Goal: Transaction & Acquisition: Purchase product/service

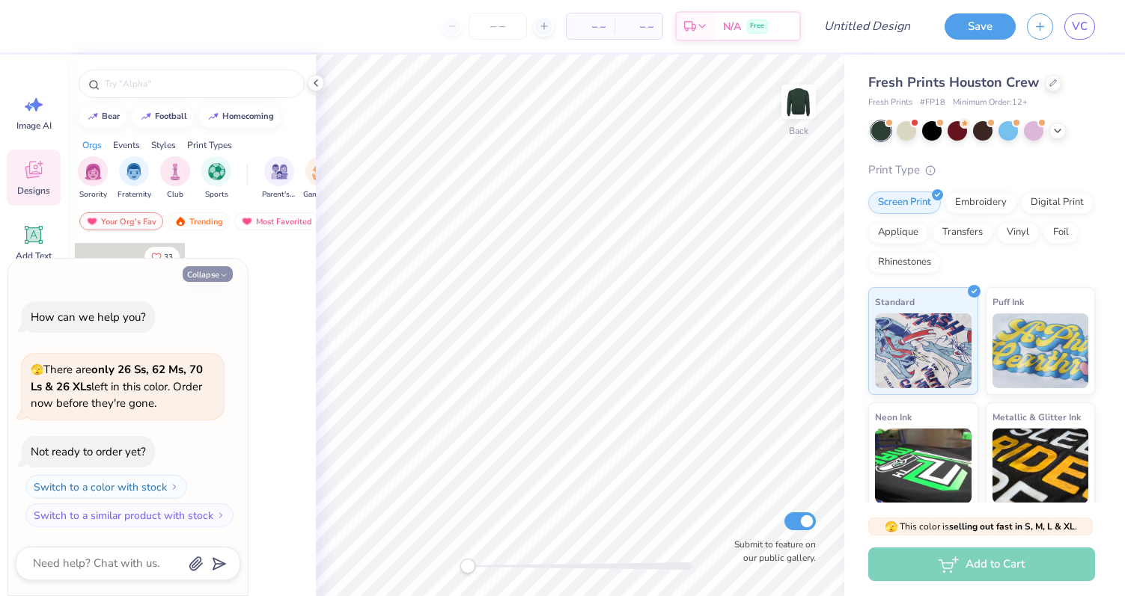
click at [218, 272] on button "Collapse" at bounding box center [208, 274] width 50 height 16
type textarea "x"
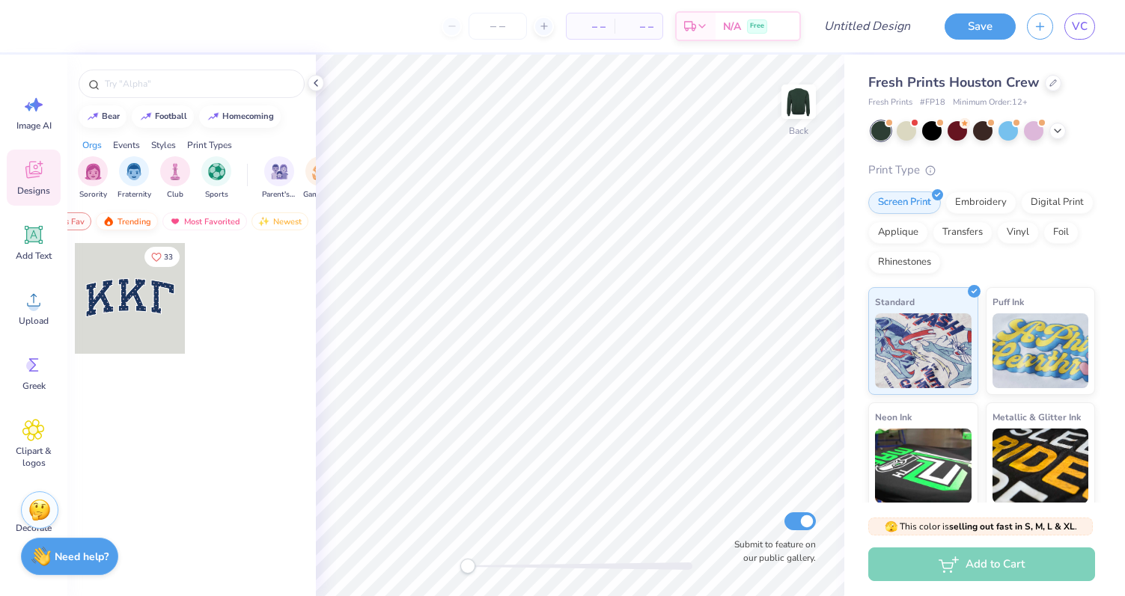
scroll to position [0, 87]
click at [120, 221] on div "Trending" at bounding box center [112, 222] width 62 height 18
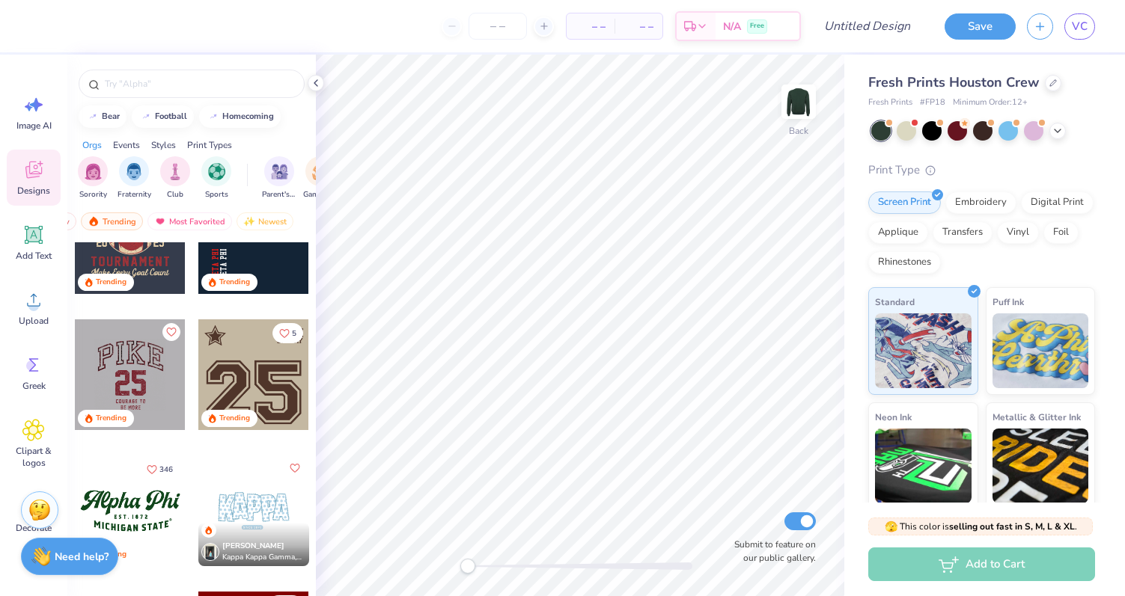
scroll to position [1705, 0]
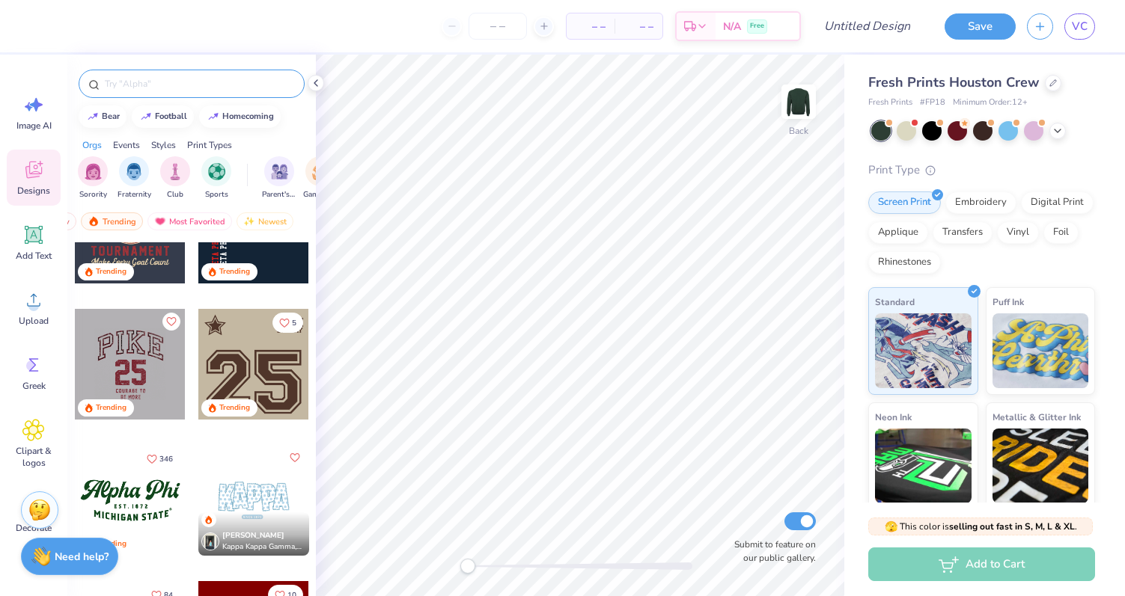
click at [171, 74] on div at bounding box center [192, 84] width 226 height 28
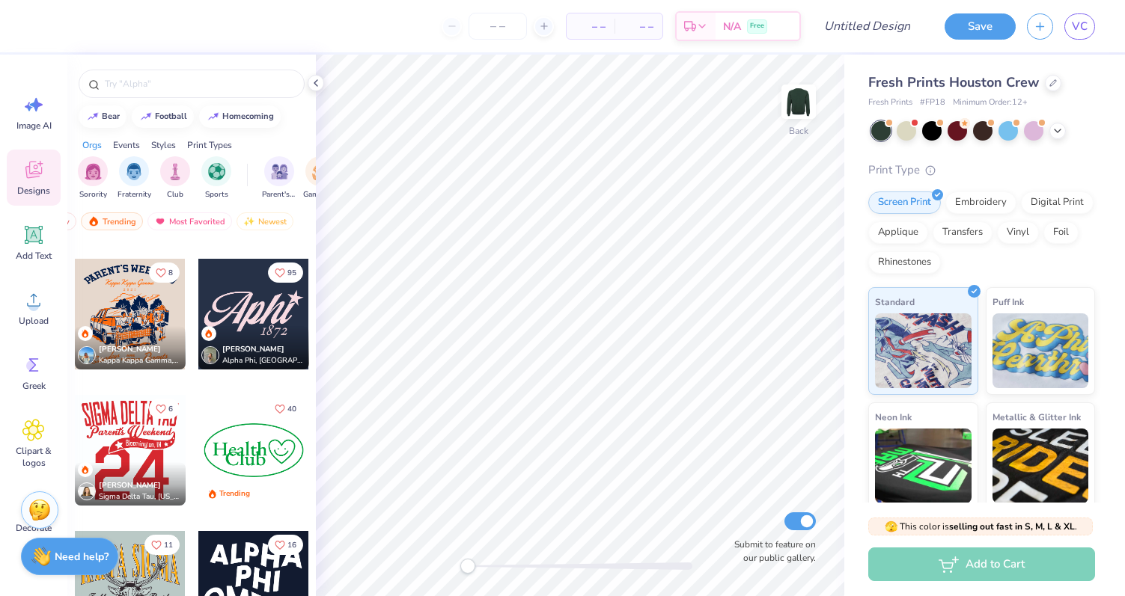
scroll to position [7460, 0]
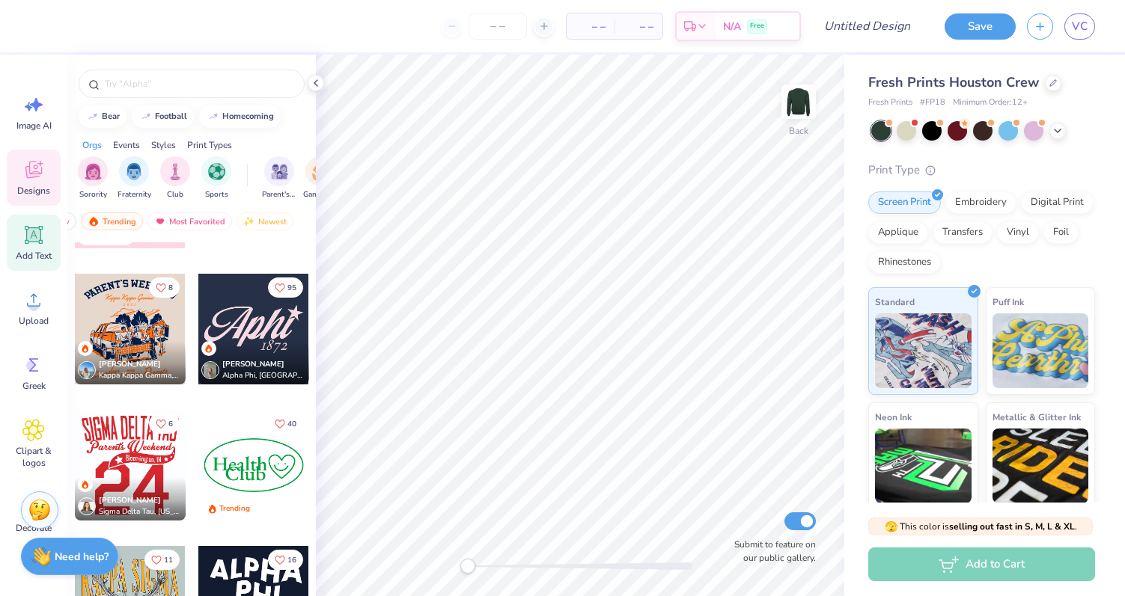
click at [35, 258] on span "Add Text" at bounding box center [34, 256] width 36 height 12
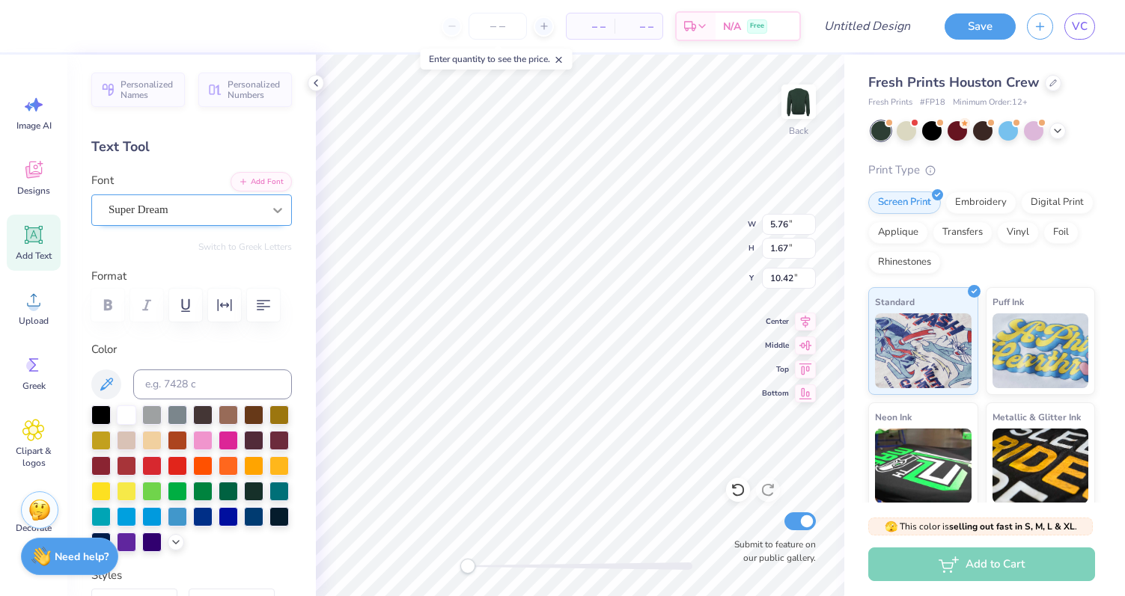
click at [272, 214] on icon at bounding box center [277, 210] width 15 height 15
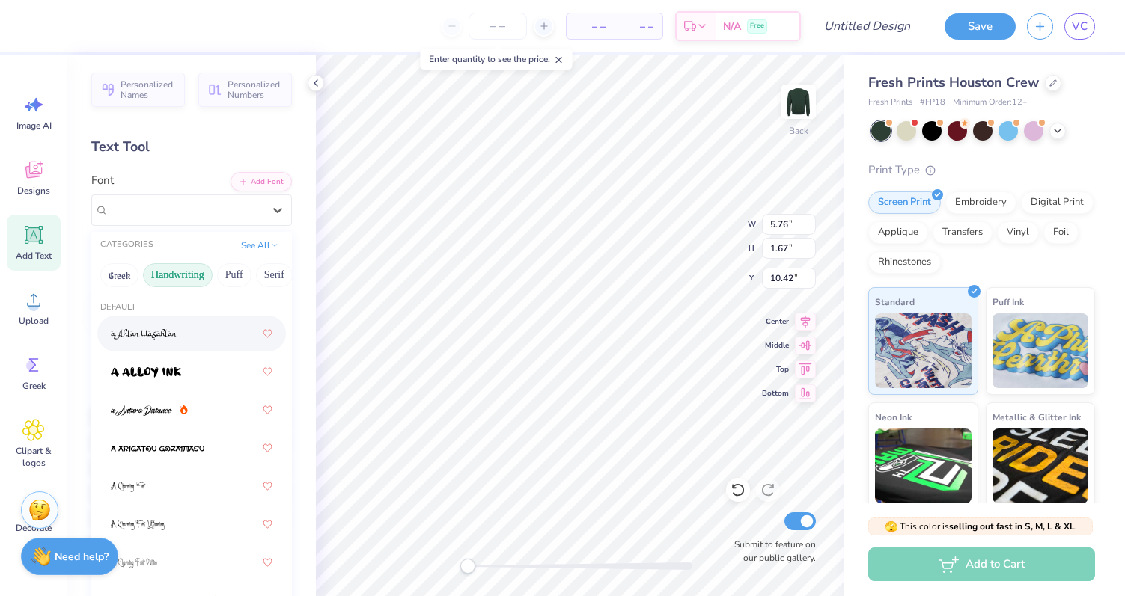
click at [193, 271] on button "Handwriting" at bounding box center [178, 275] width 70 height 24
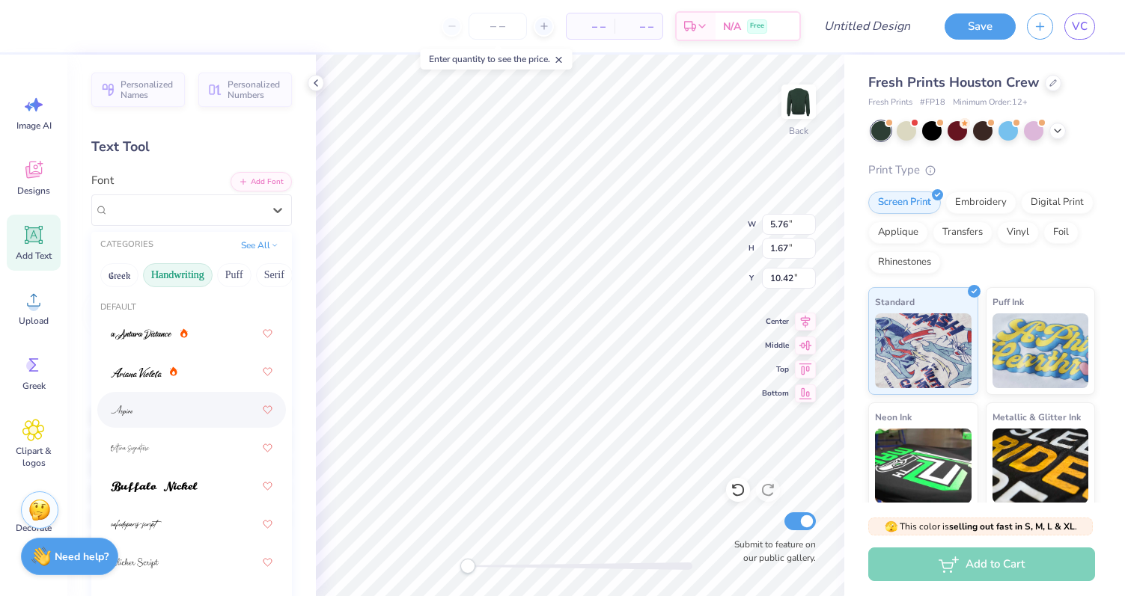
click at [180, 418] on div at bounding box center [192, 410] width 162 height 27
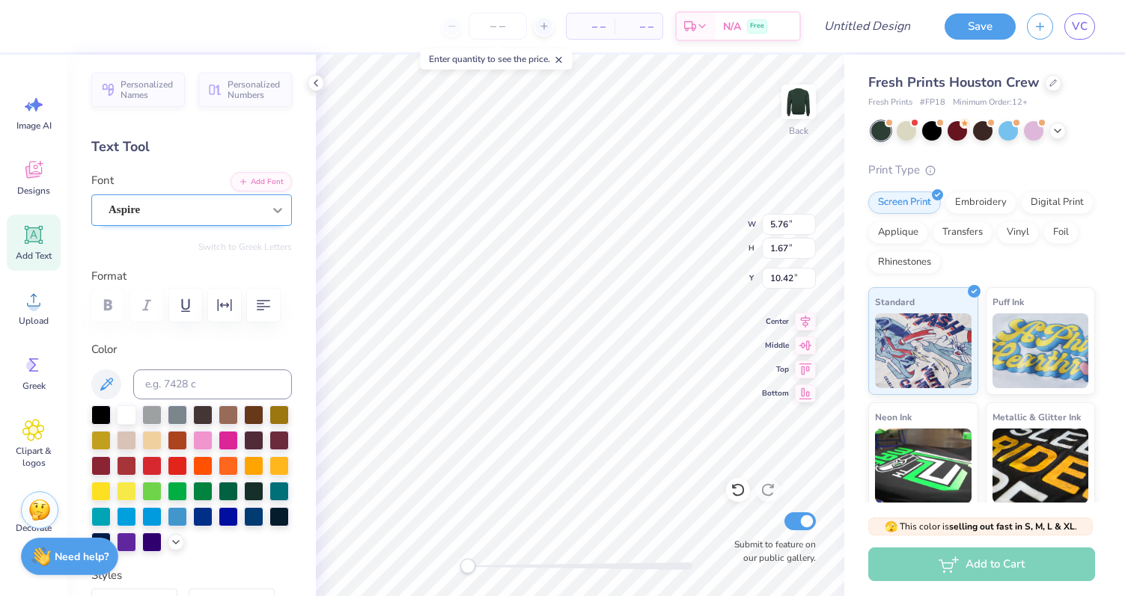
click at [270, 209] on icon at bounding box center [277, 210] width 15 height 15
type textarea "Theta Phi Alpha"
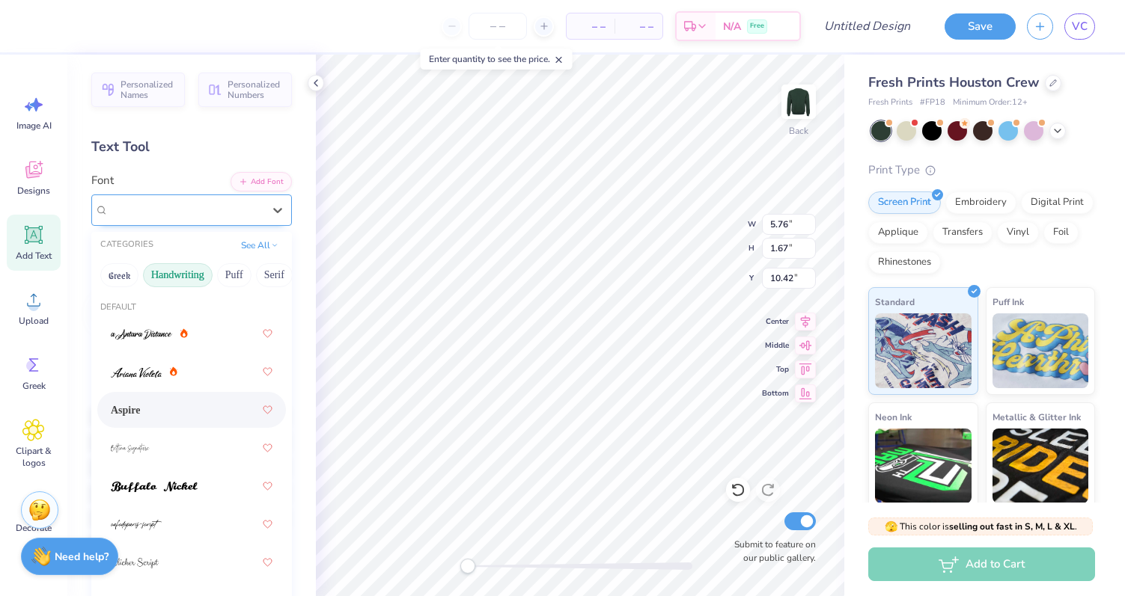
click at [236, 210] on div "Aspire" at bounding box center [185, 209] width 157 height 23
click at [191, 465] on div at bounding box center [191, 448] width 189 height 36
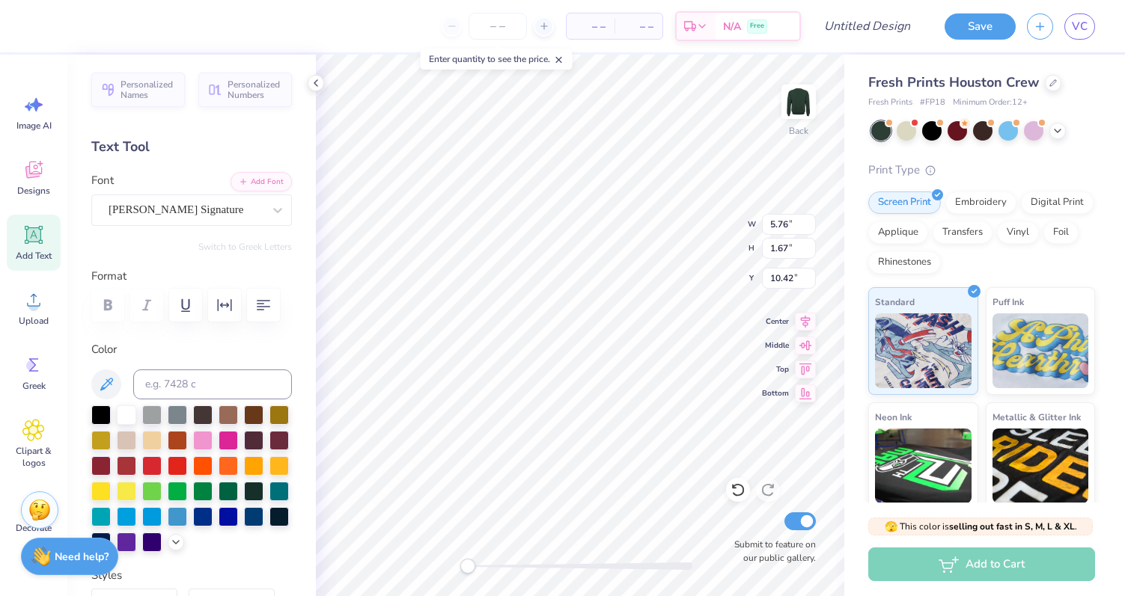
click at [292, 285] on div "Personalized Names Personalized Numbers Text Tool Add Font Font Bettina Signatu…" at bounding box center [191, 326] width 248 height 542
type input "11.41"
type input "2.81"
click at [1053, 123] on div at bounding box center [983, 130] width 224 height 19
click at [1057, 128] on icon at bounding box center [1057, 129] width 12 height 12
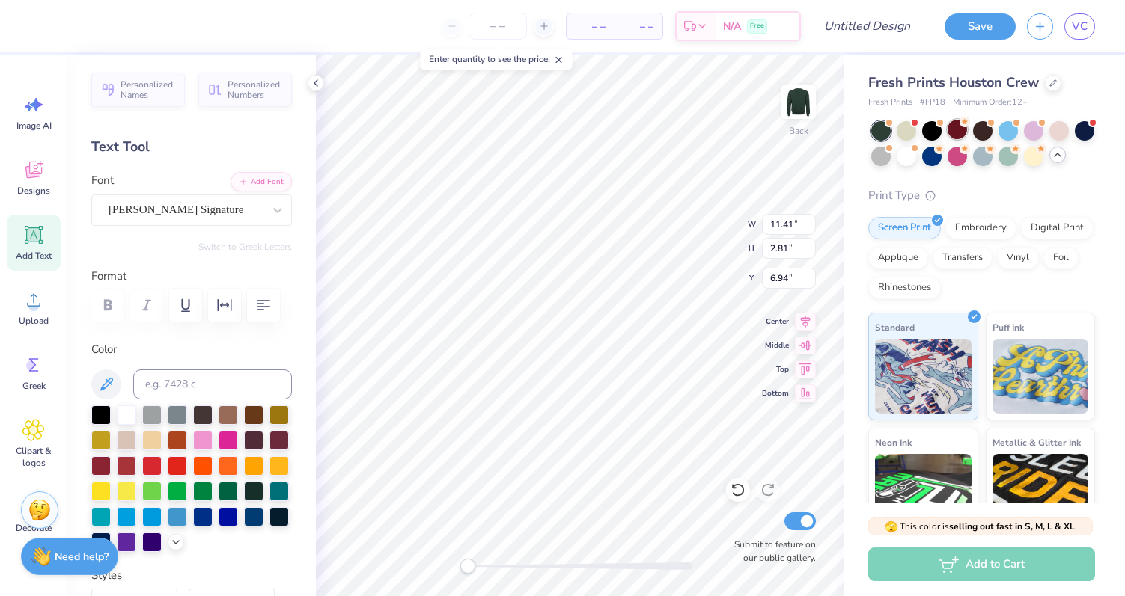
click at [961, 132] on div at bounding box center [956, 129] width 19 height 19
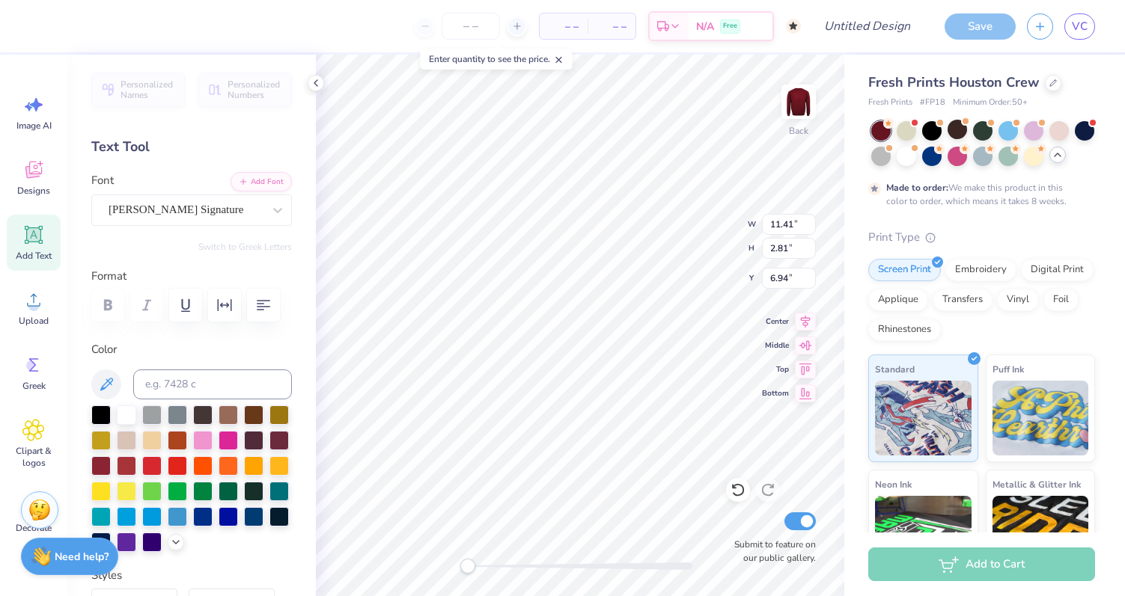
type input "6.76"
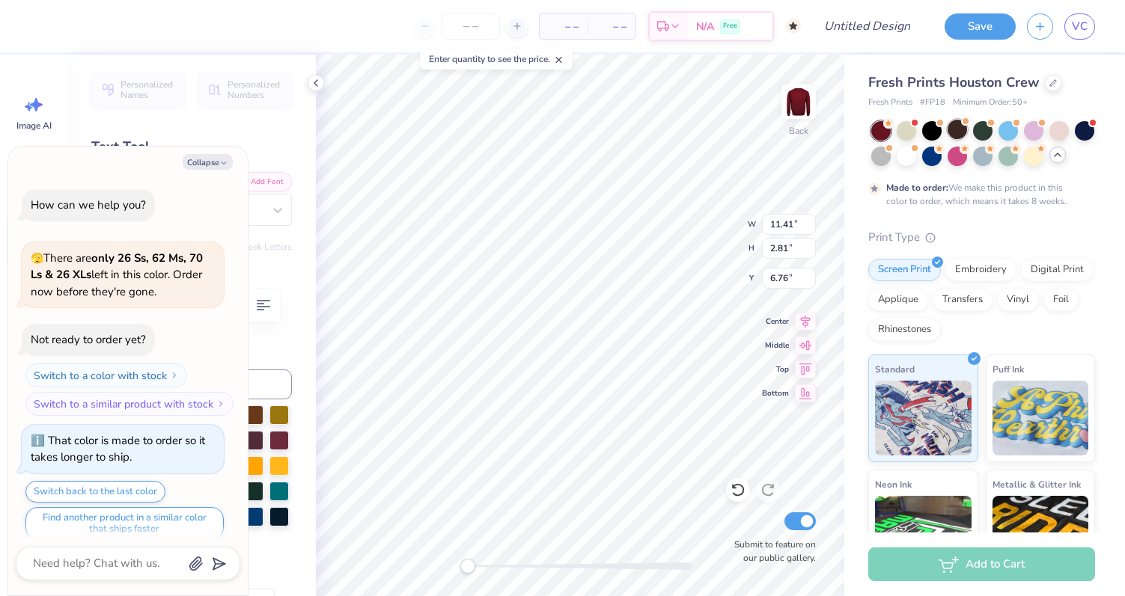
scroll to position [12, 0]
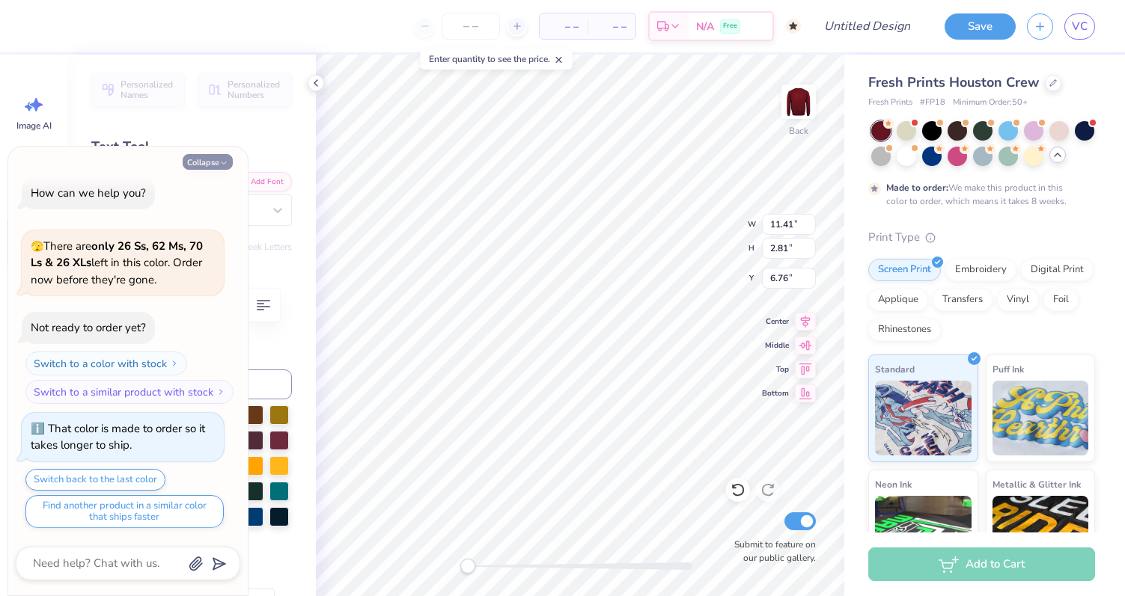
click at [209, 164] on button "Collapse" at bounding box center [208, 162] width 50 height 16
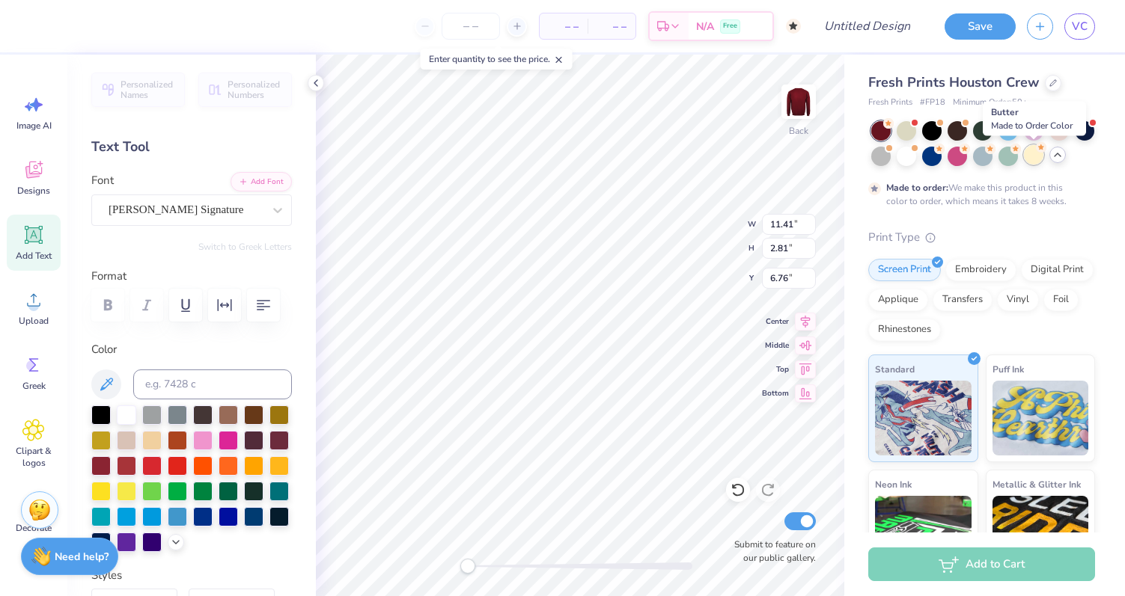
click at [1037, 156] on div at bounding box center [1033, 154] width 19 height 19
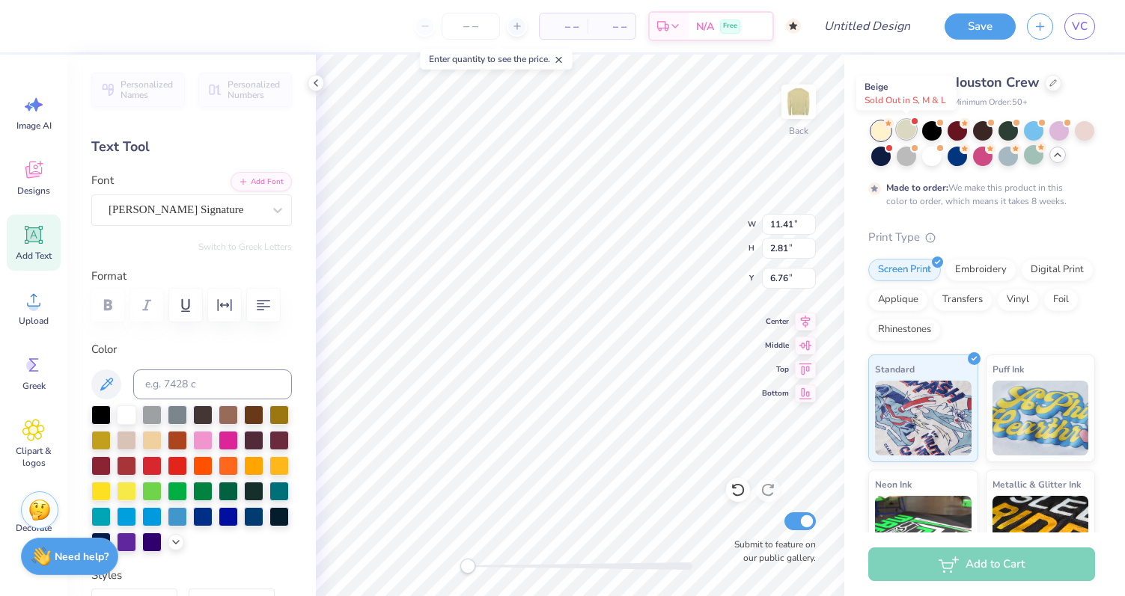
click at [909, 134] on div at bounding box center [905, 129] width 19 height 19
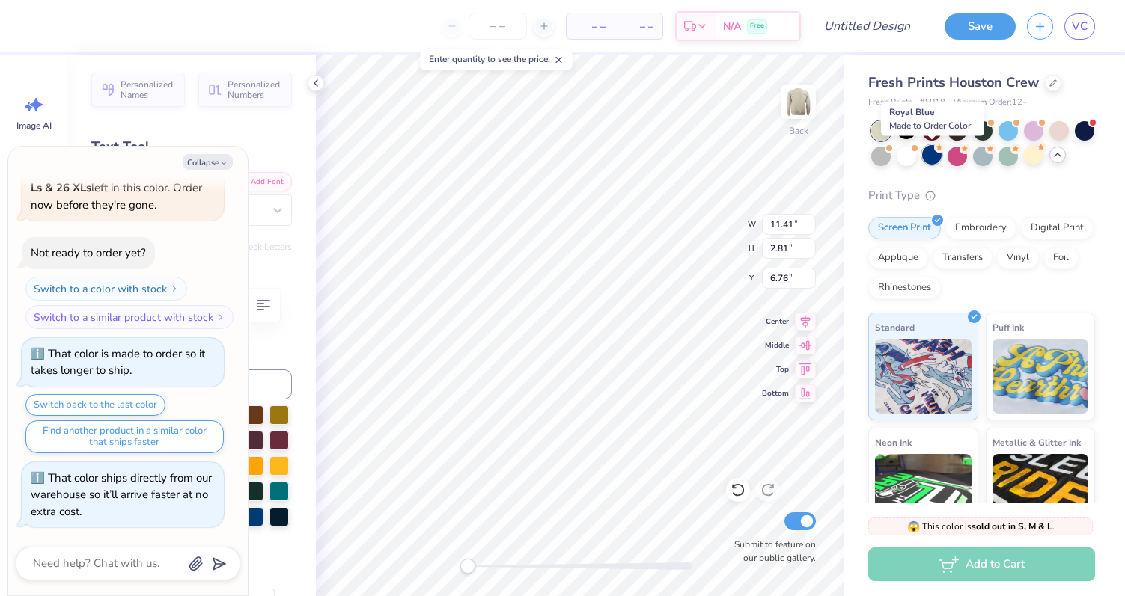
scroll to position [298, 0]
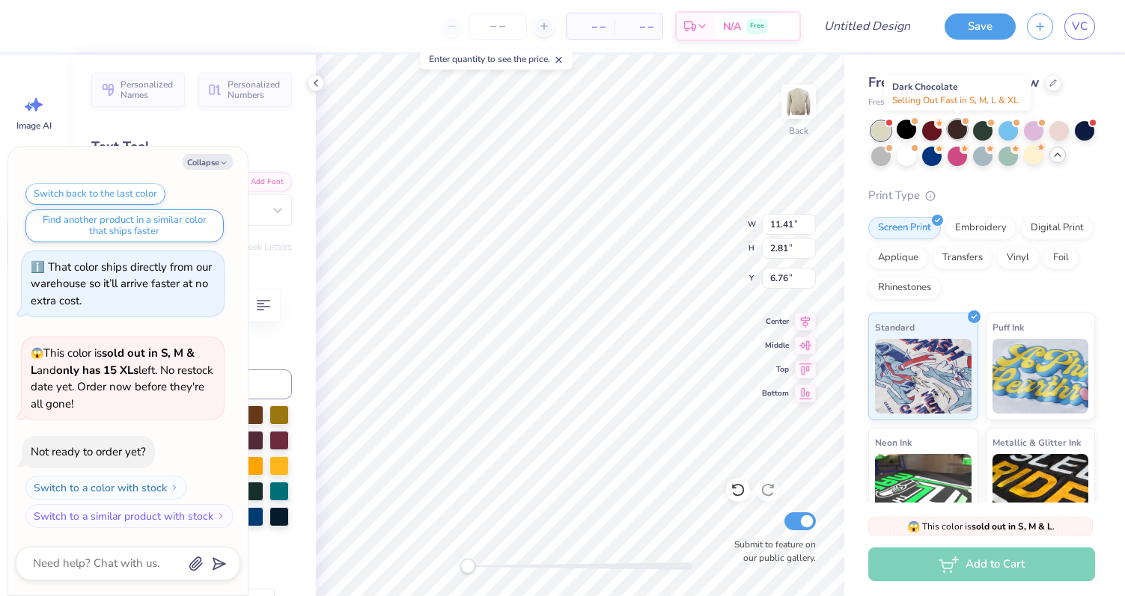
click at [956, 134] on div at bounding box center [956, 129] width 19 height 19
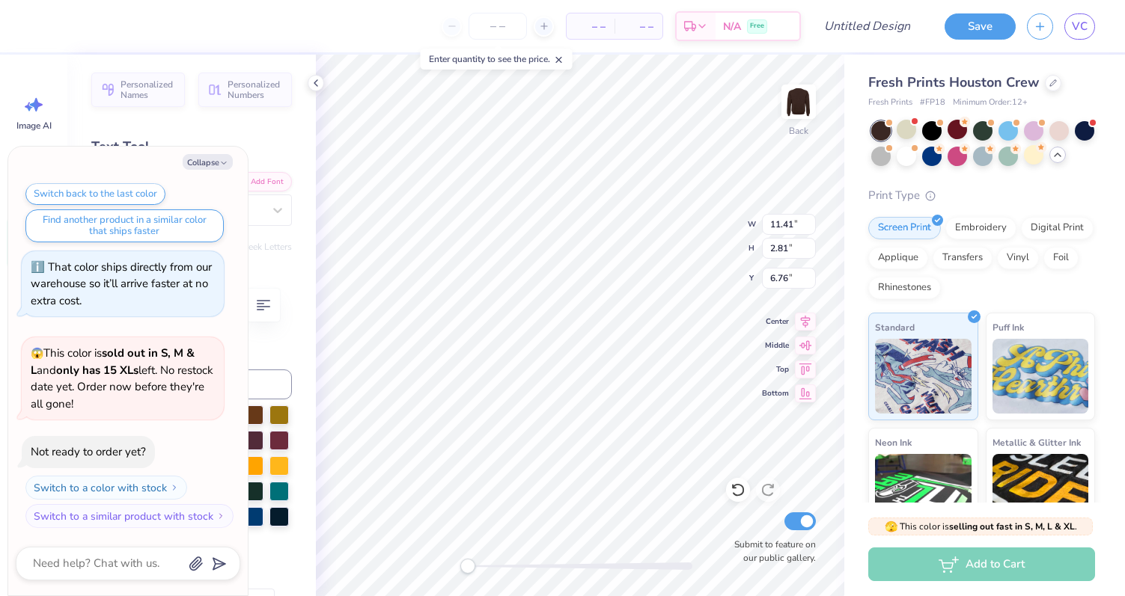
scroll to position [492, 0]
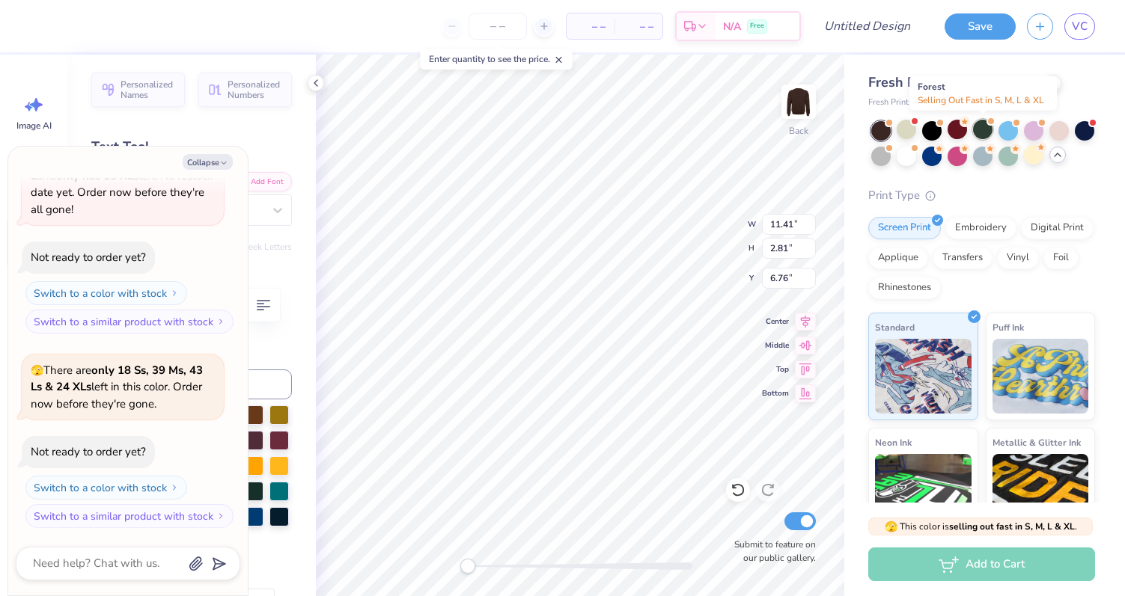
click at [988, 127] on div at bounding box center [982, 129] width 19 height 19
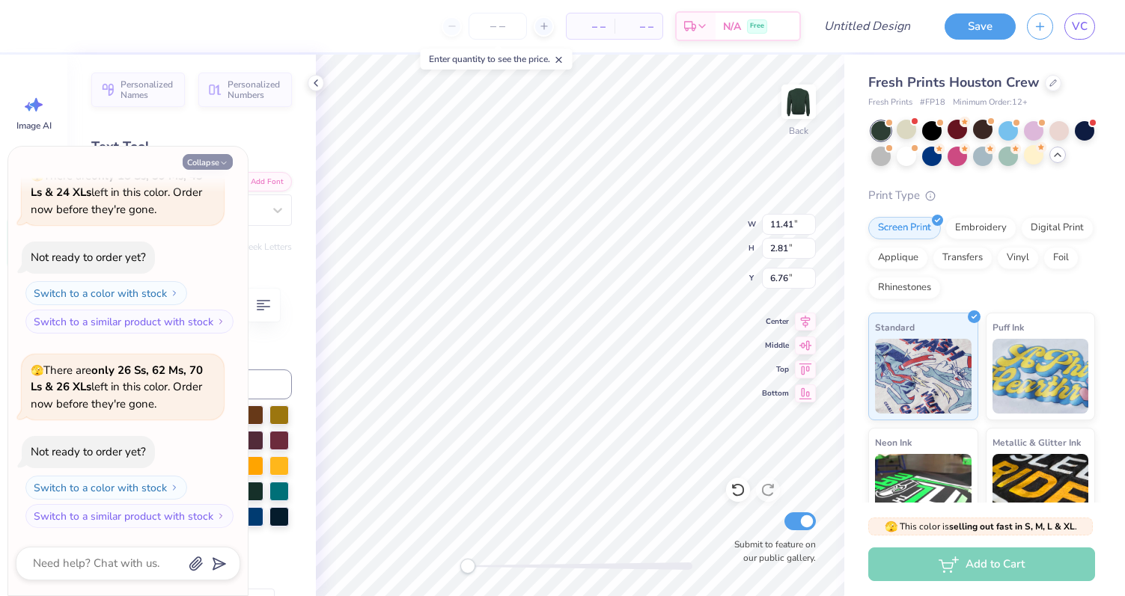
click at [215, 163] on button "Collapse" at bounding box center [208, 162] width 50 height 16
type textarea "x"
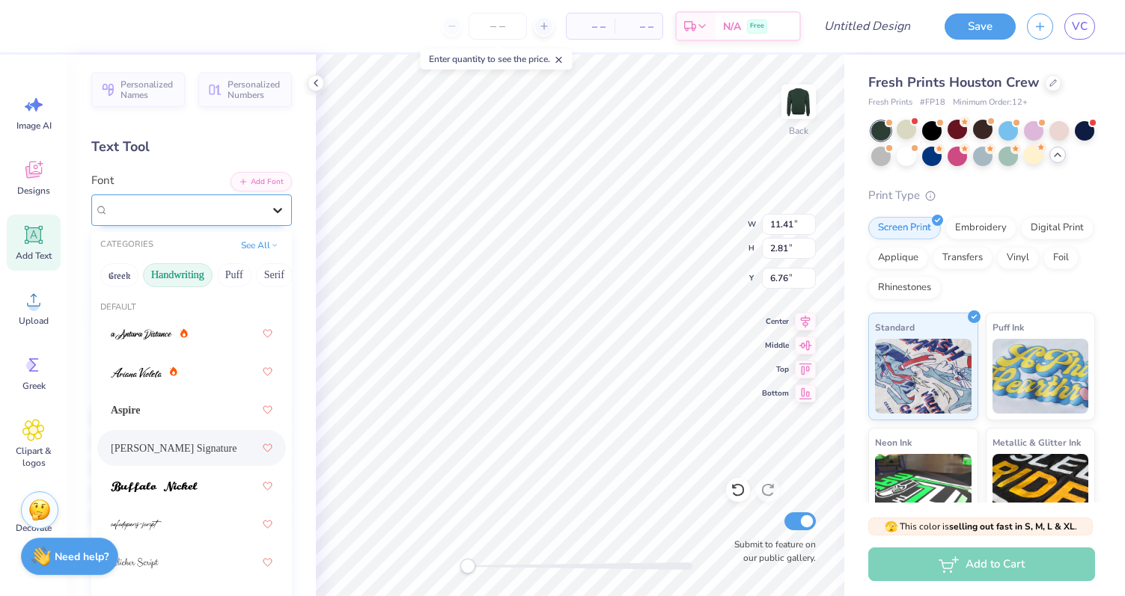
click at [271, 213] on icon at bounding box center [277, 210] width 15 height 15
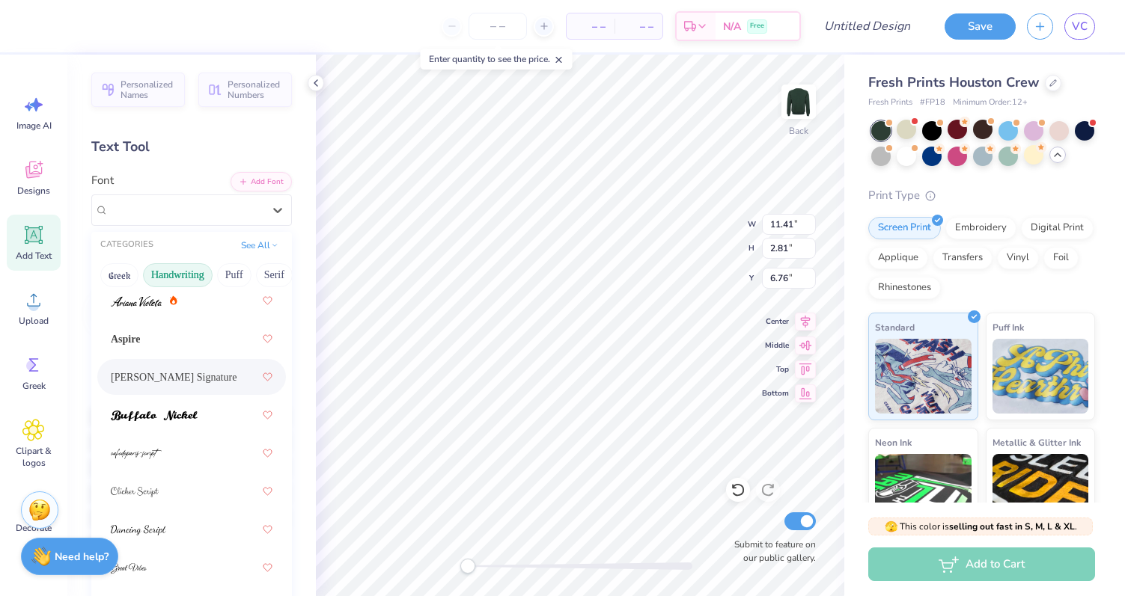
scroll to position [76, 0]
click at [218, 415] on div at bounding box center [192, 410] width 162 height 27
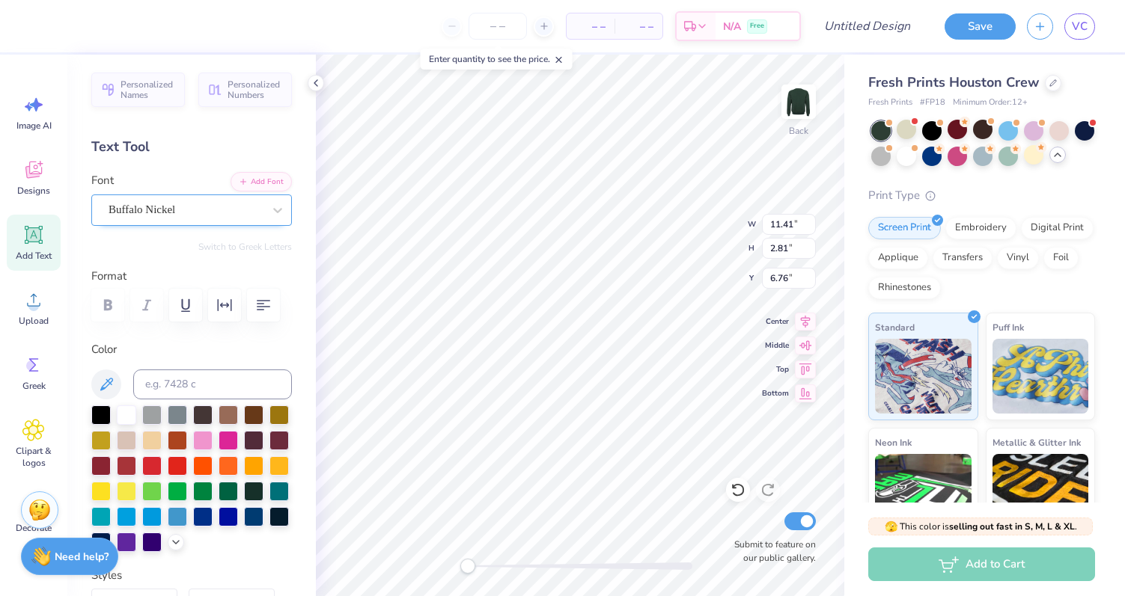
click at [259, 210] on div "Buffalo Nickel" at bounding box center [185, 209] width 157 height 23
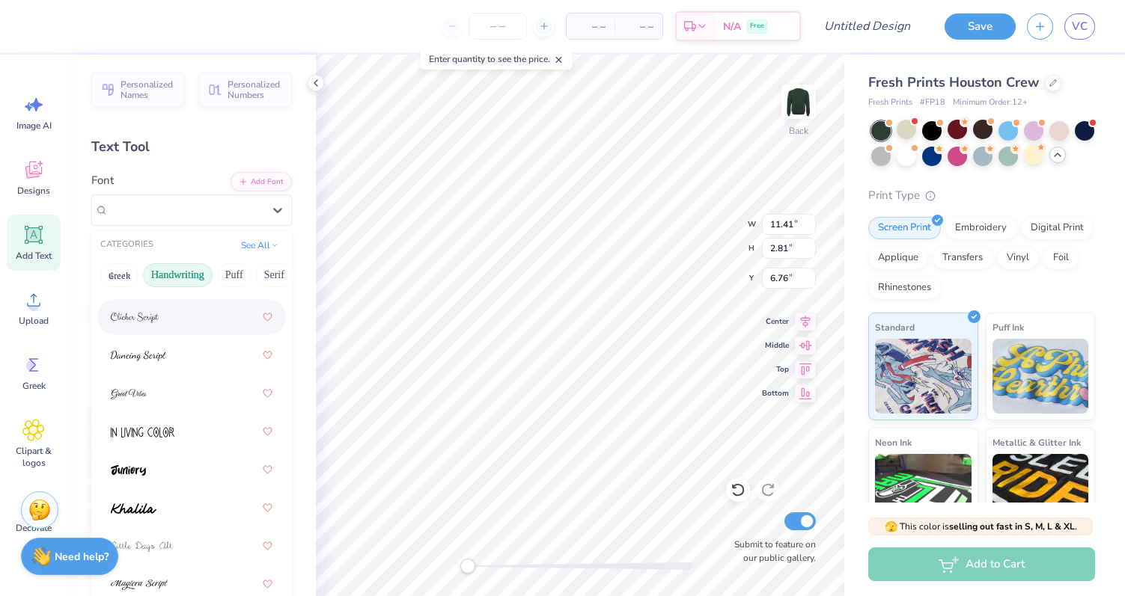
scroll to position [259, 0]
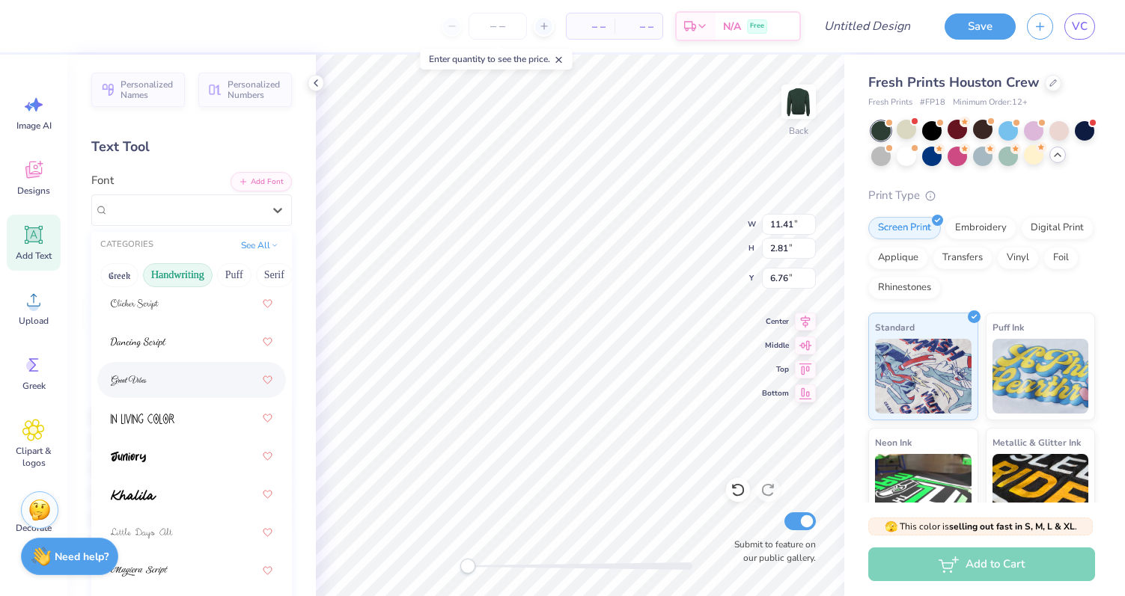
click at [164, 382] on div at bounding box center [192, 380] width 162 height 27
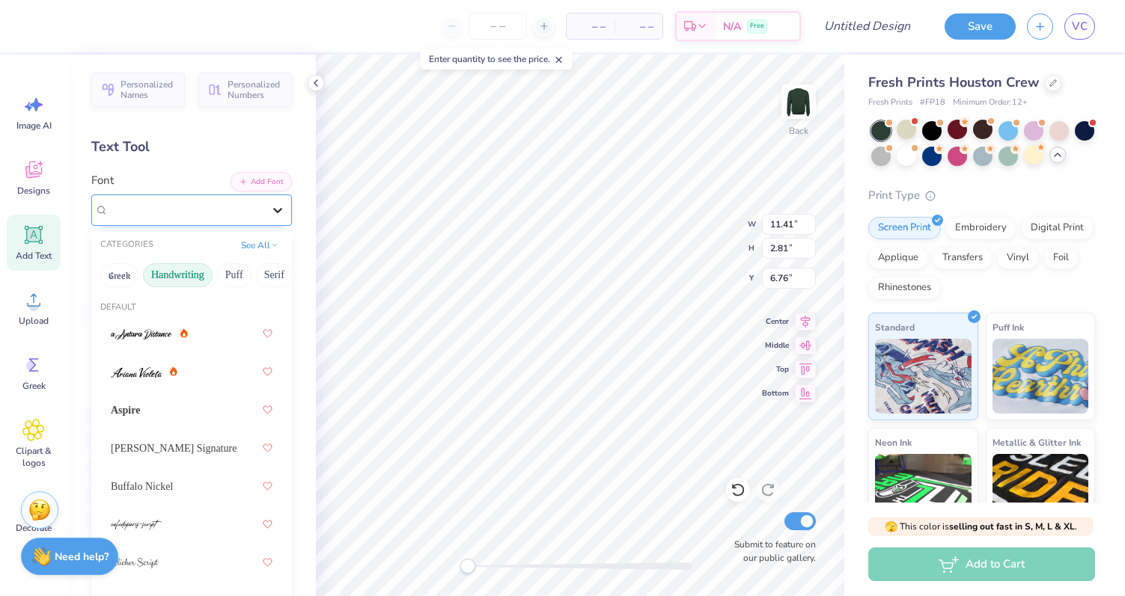
click at [277, 213] on icon at bounding box center [277, 210] width 15 height 15
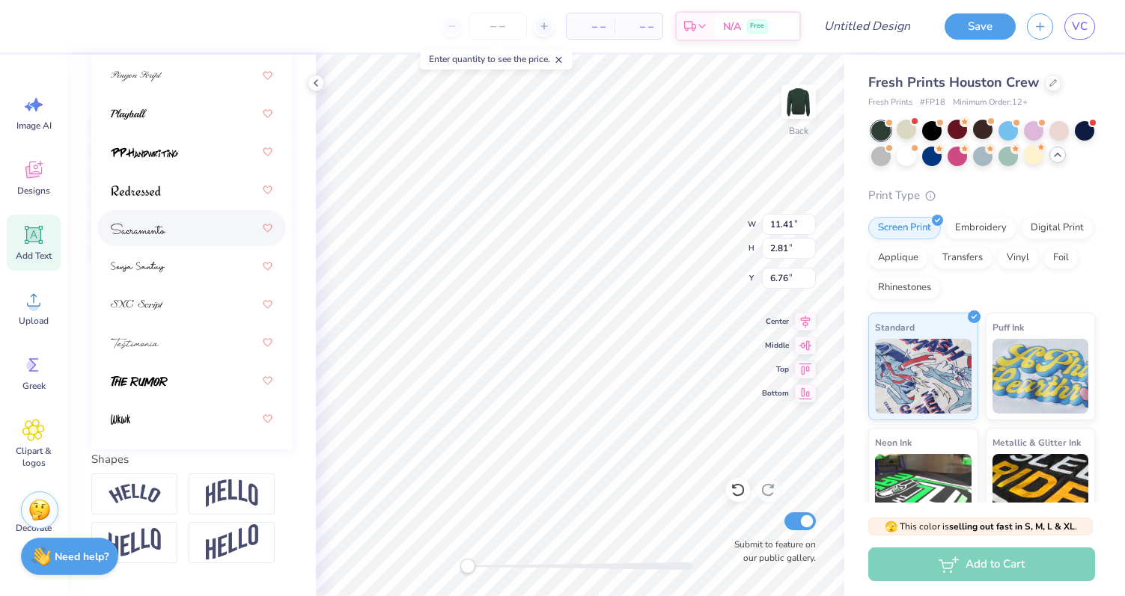
scroll to position [299, 0]
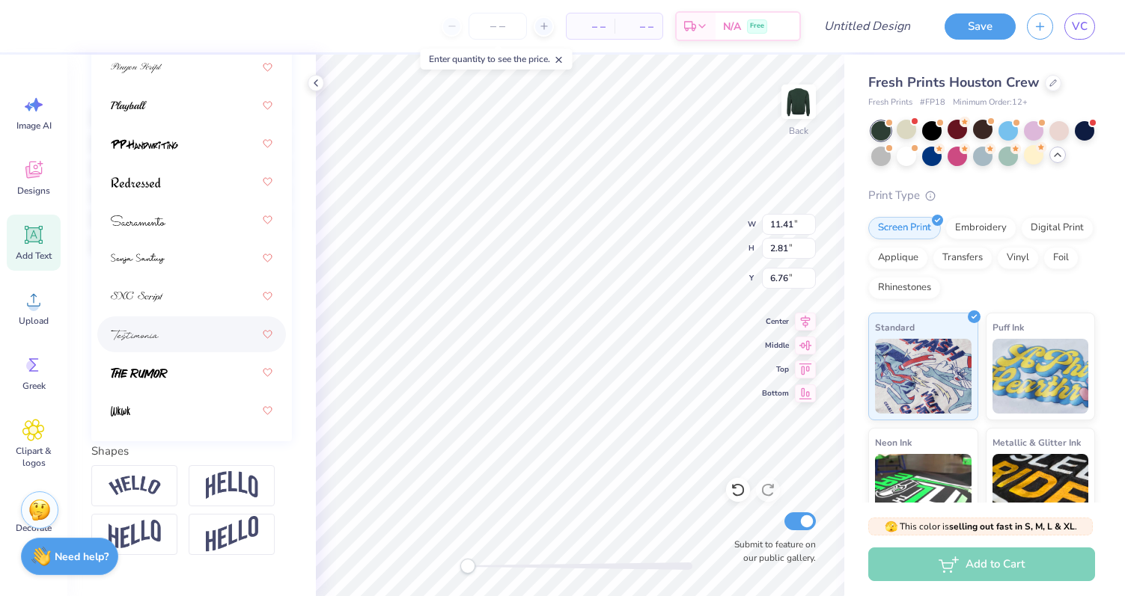
click at [193, 339] on div at bounding box center [192, 334] width 162 height 27
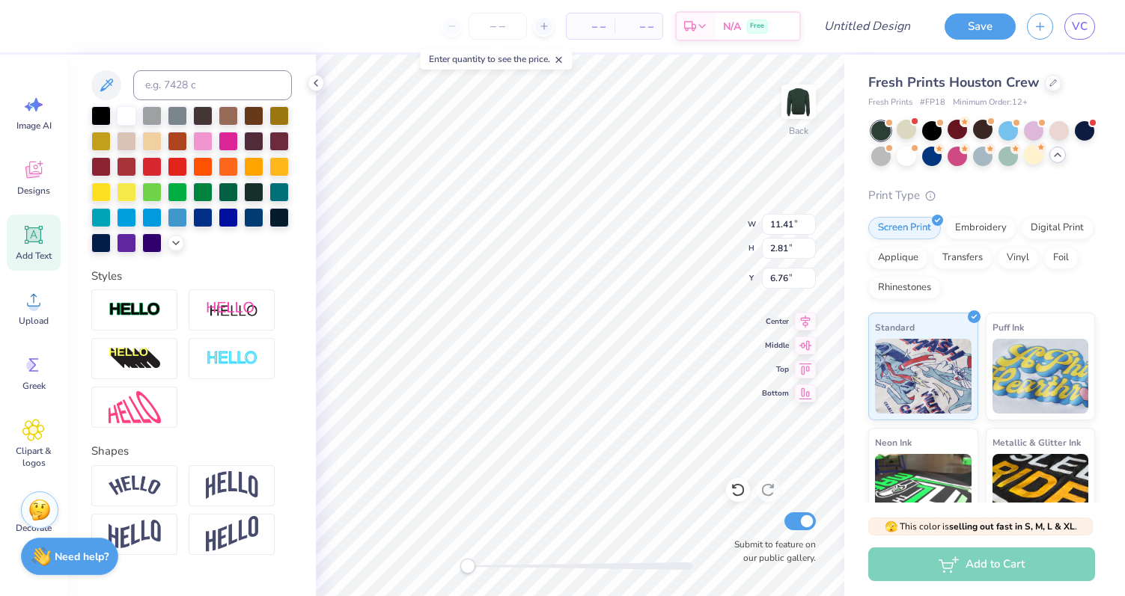
scroll to position [0, 0]
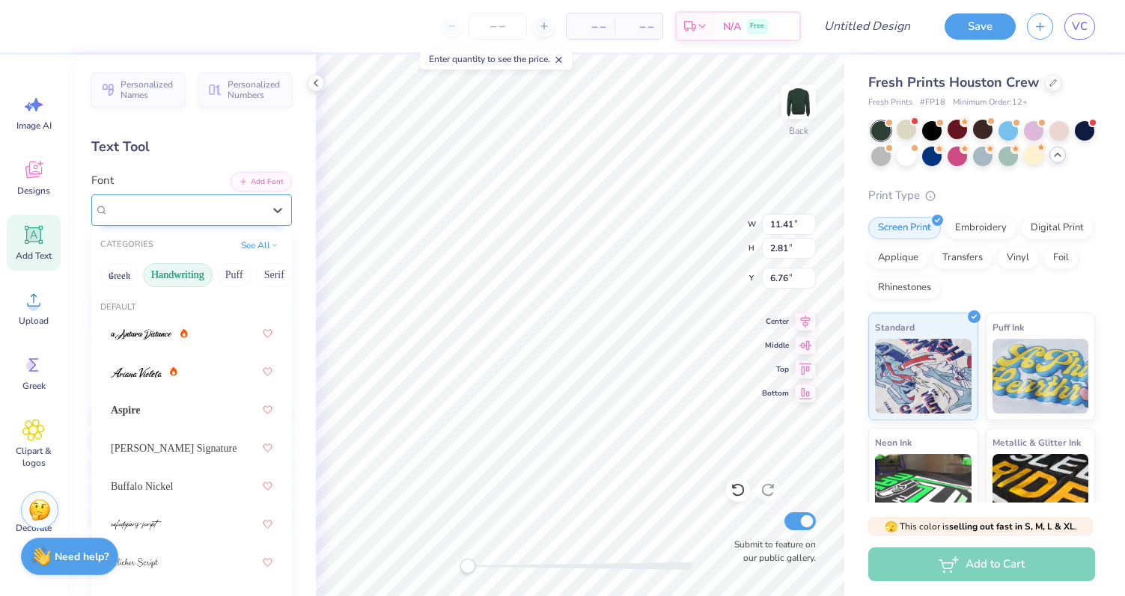
click at [257, 212] on div "Testimonia" at bounding box center [185, 209] width 157 height 23
click at [177, 409] on div "Aspire" at bounding box center [192, 410] width 162 height 27
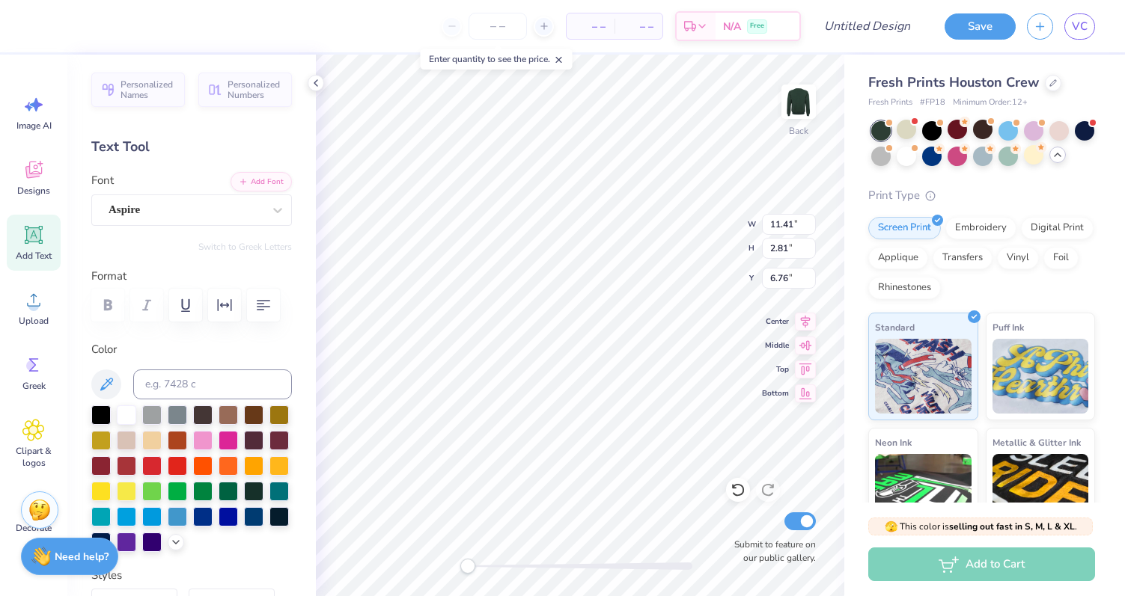
type input "9.22"
type input "1.87"
type input "7.65"
click at [244, 208] on div "Aspire" at bounding box center [185, 209] width 157 height 23
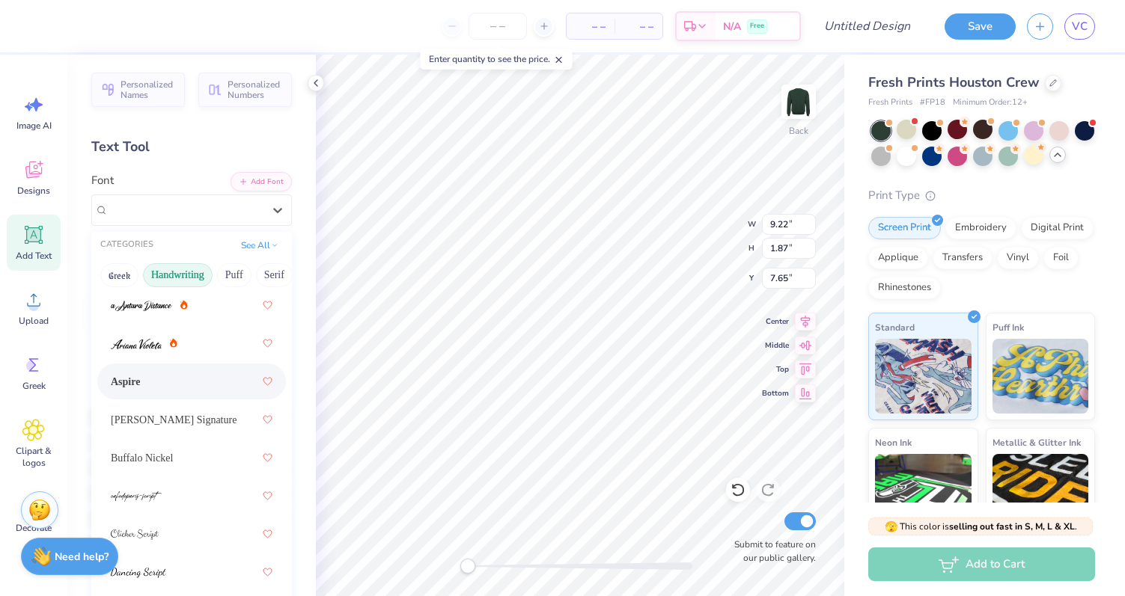
scroll to position [37, 0]
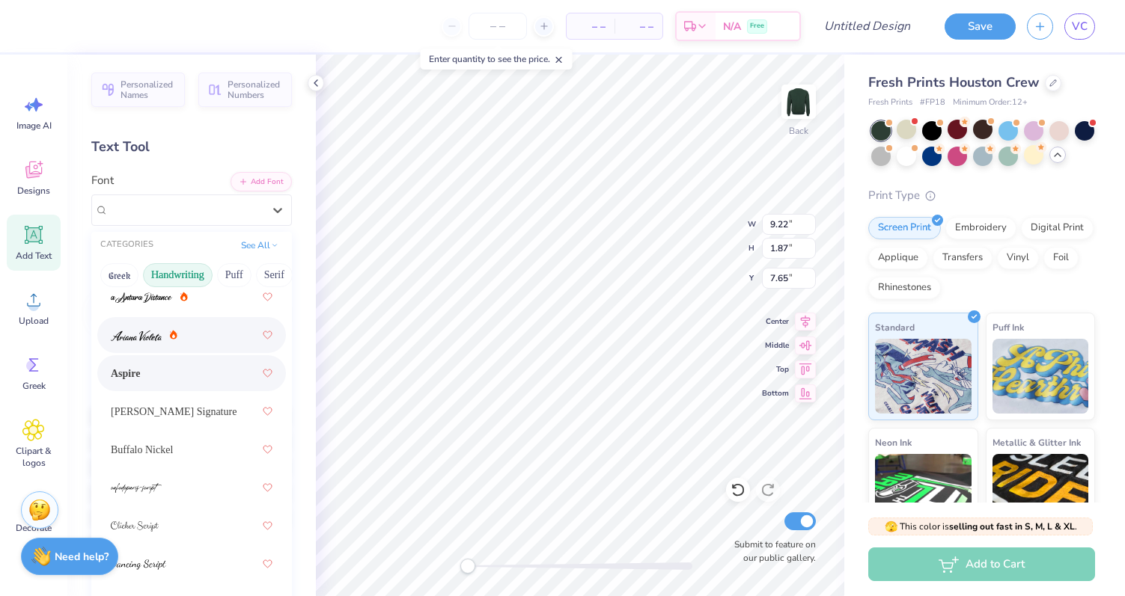
click at [210, 340] on div at bounding box center [192, 335] width 162 height 27
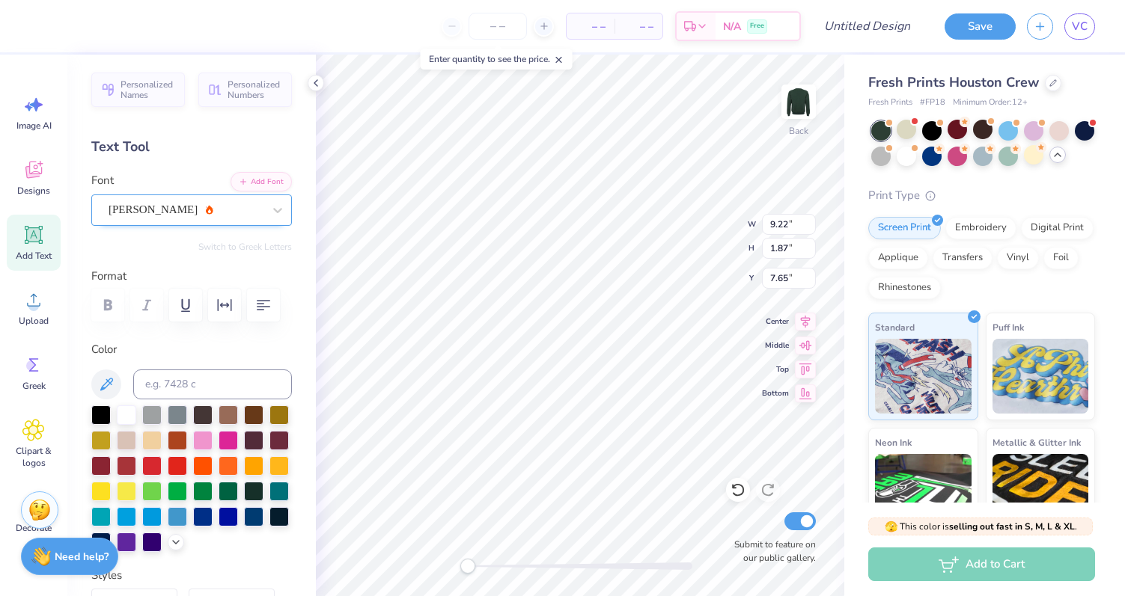
click at [207, 213] on div "Ariana Violeta" at bounding box center [185, 209] width 157 height 23
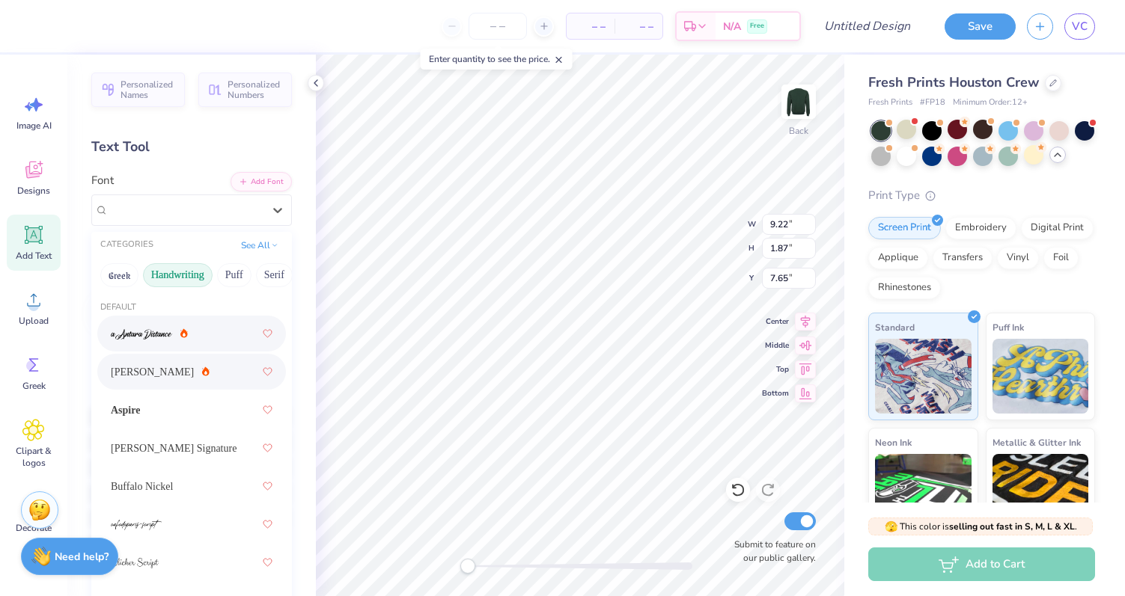
click at [191, 331] on div at bounding box center [192, 333] width 162 height 27
click at [242, 207] on div "a Antara Distance" at bounding box center [185, 209] width 157 height 23
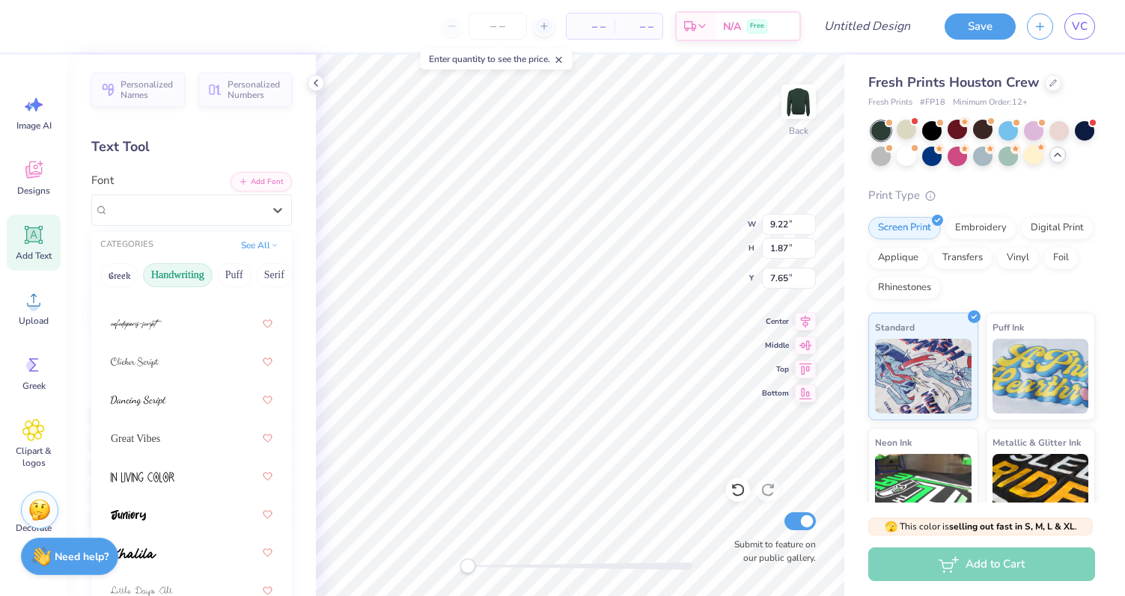
scroll to position [207, 0]
click at [181, 444] on div "Great Vibes" at bounding box center [192, 431] width 162 height 27
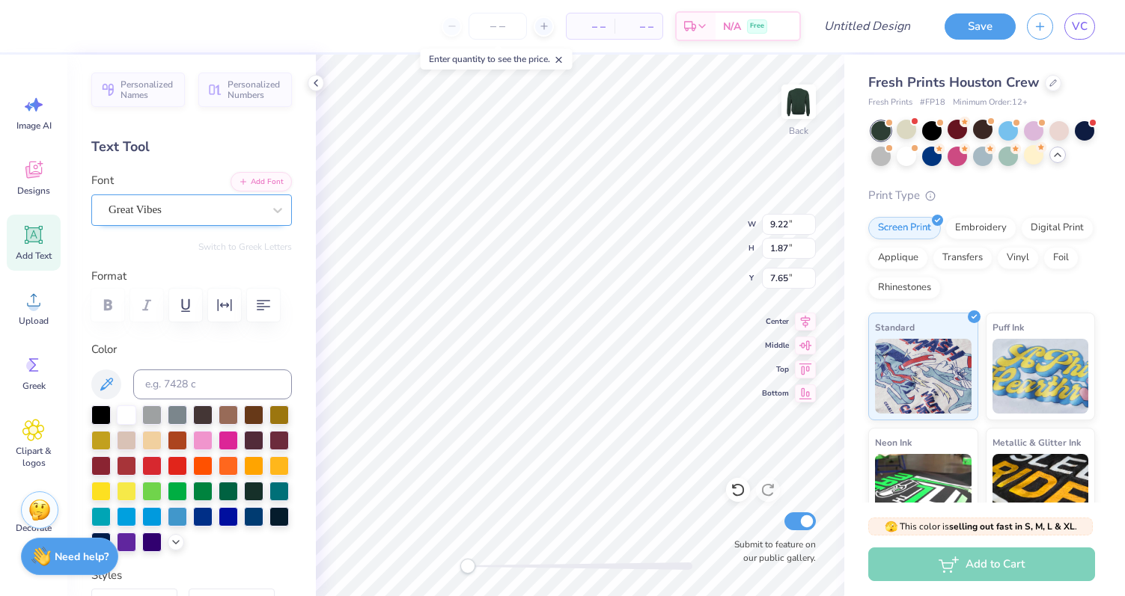
click at [201, 215] on div "Great Vibes" at bounding box center [185, 209] width 157 height 23
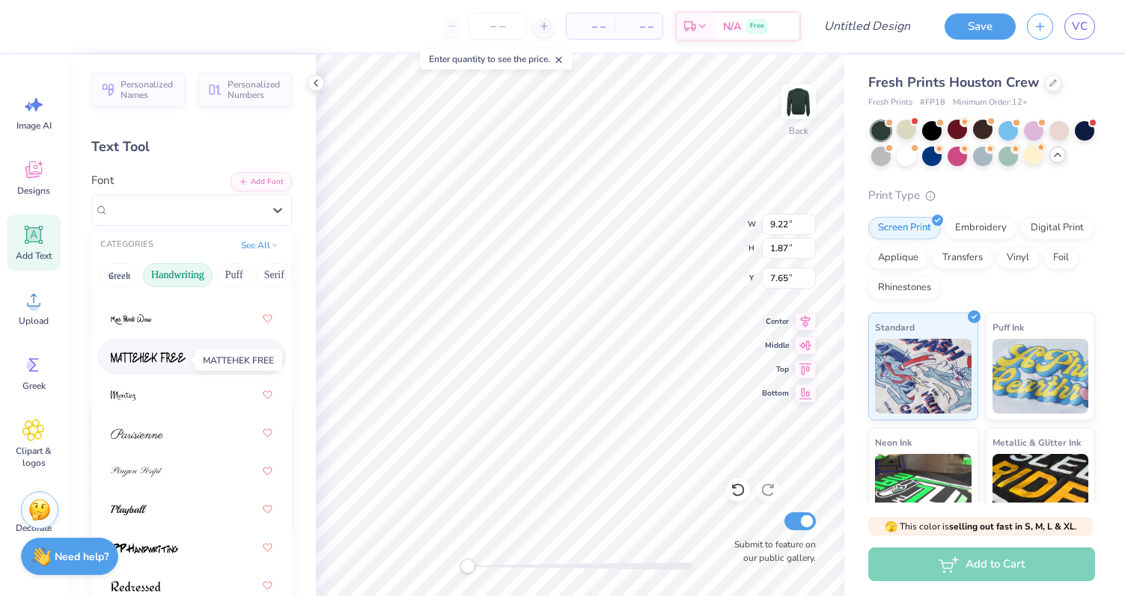
scroll to position [552, 0]
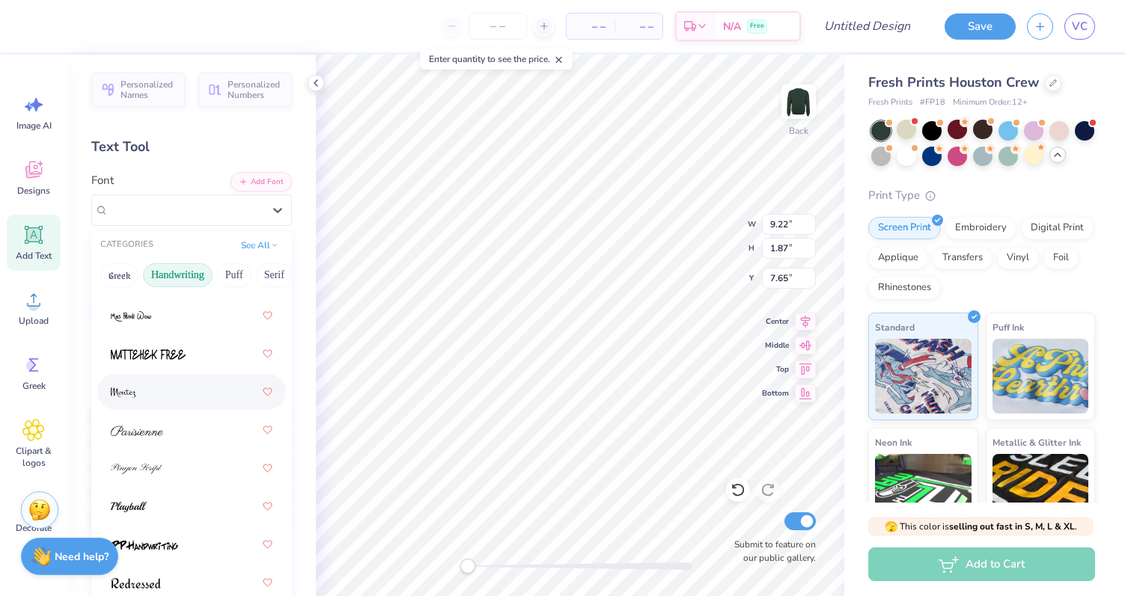
click at [180, 393] on div at bounding box center [192, 392] width 162 height 27
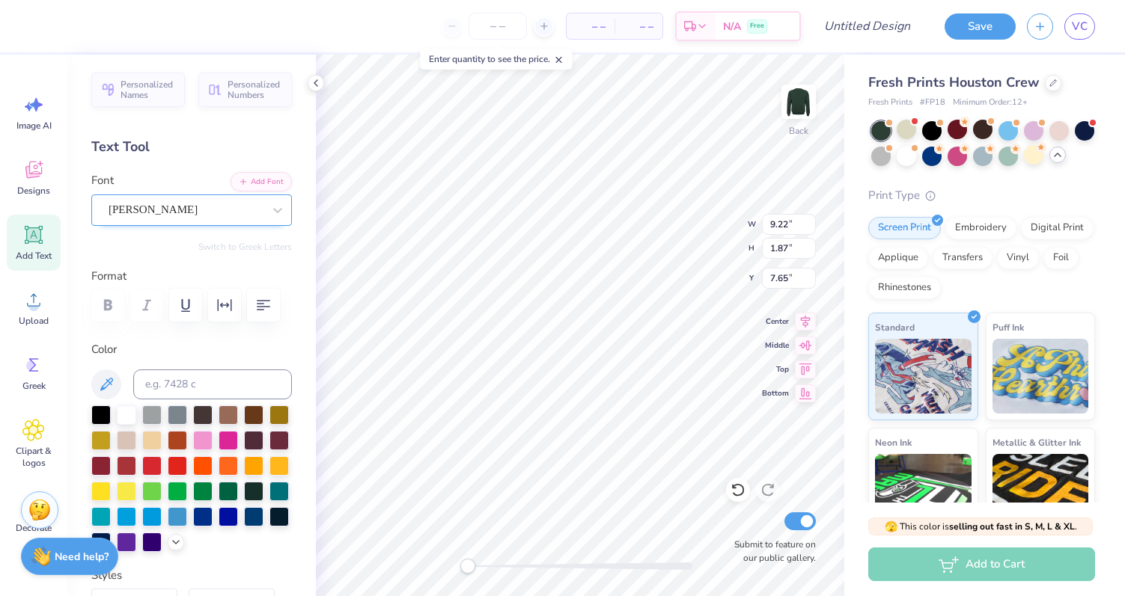
click at [186, 213] on div "Montez" at bounding box center [185, 209] width 157 height 23
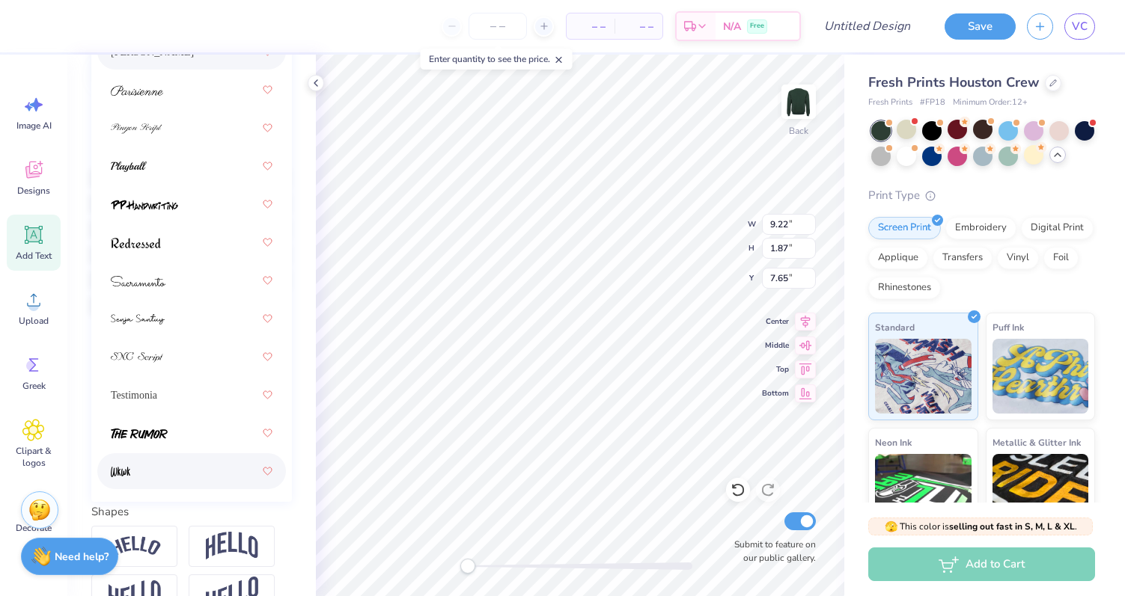
scroll to position [247, 0]
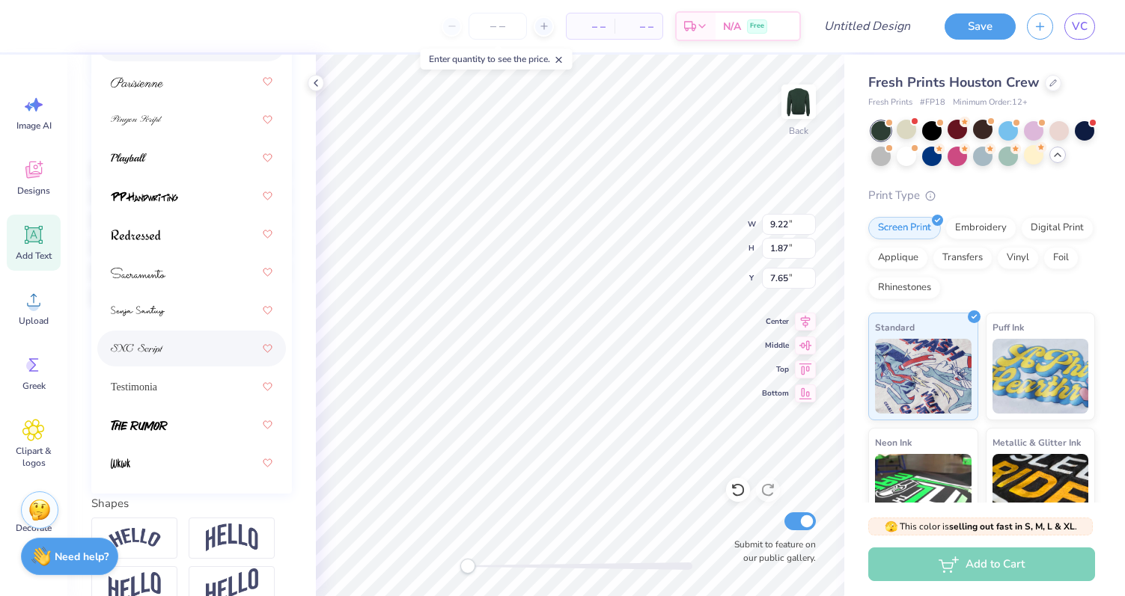
click at [198, 355] on div at bounding box center [192, 348] width 162 height 27
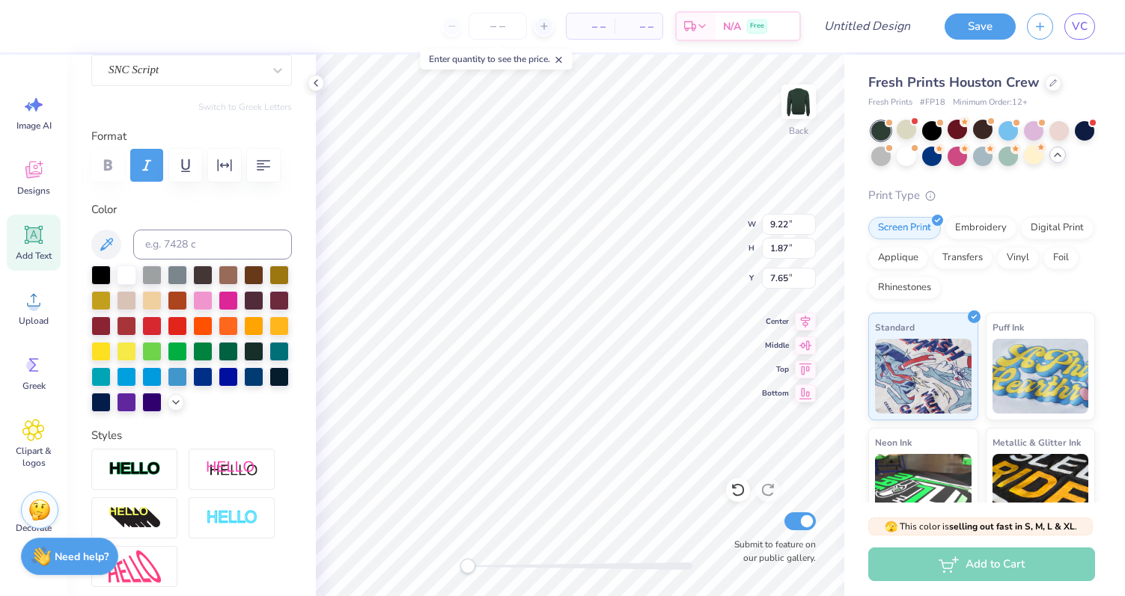
scroll to position [123, 0]
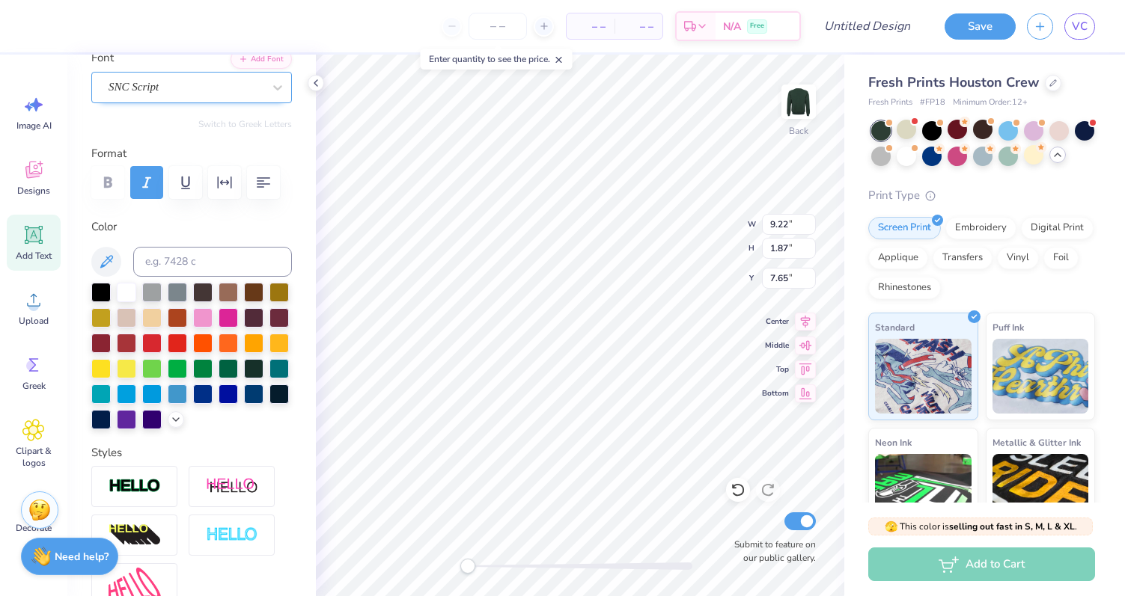
click at [176, 77] on div at bounding box center [186, 87] width 154 height 20
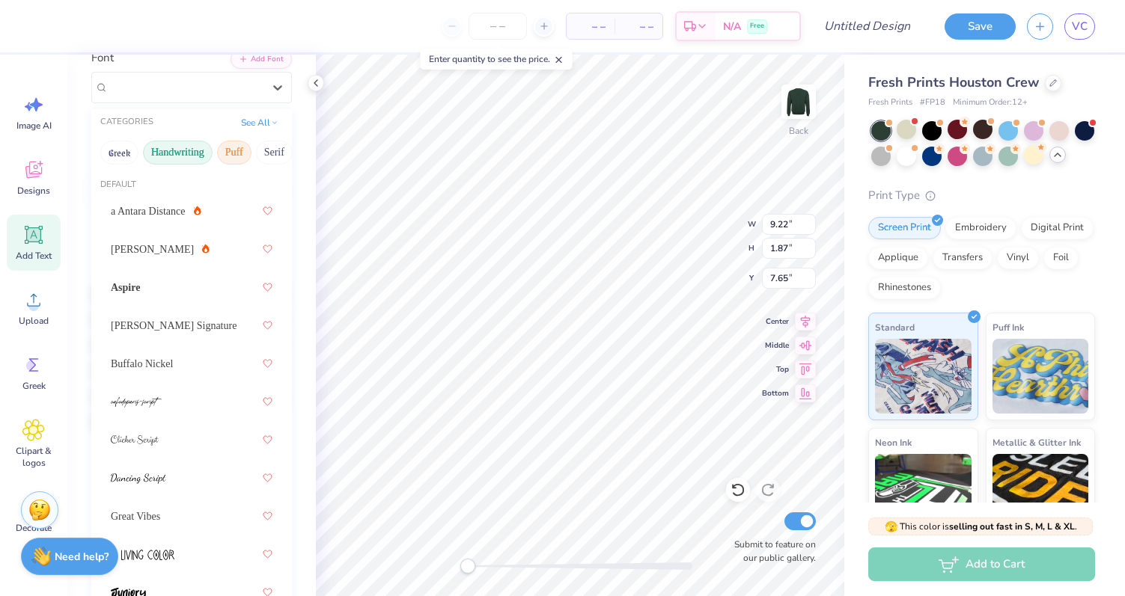
click at [229, 154] on button "Puff" at bounding box center [234, 153] width 34 height 24
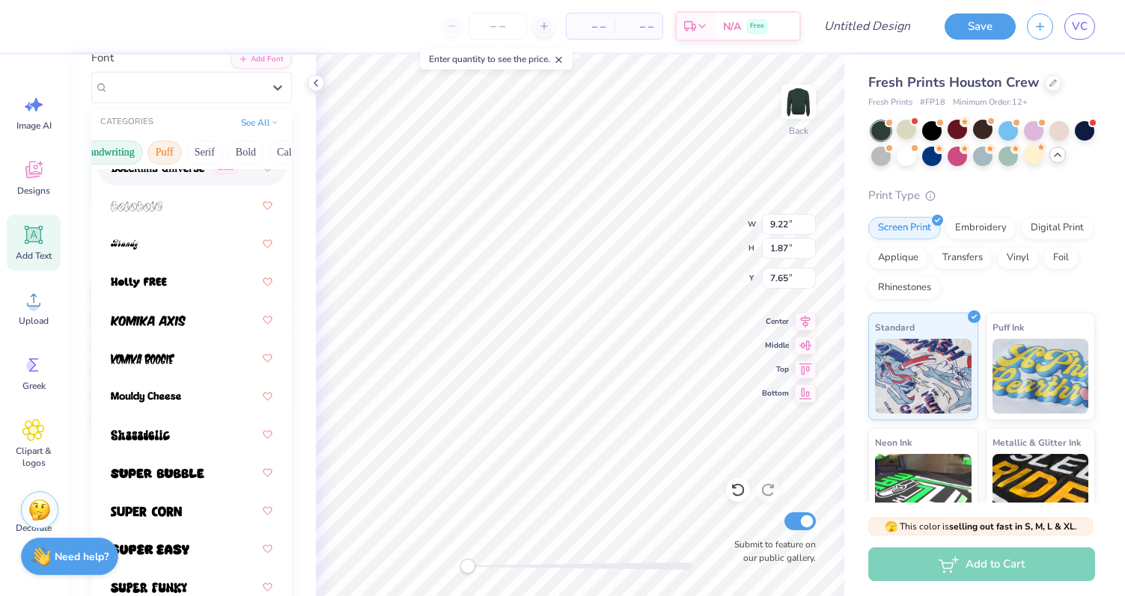
scroll to position [0, 76]
click at [199, 155] on button "Serif" at bounding box center [198, 153] width 37 height 24
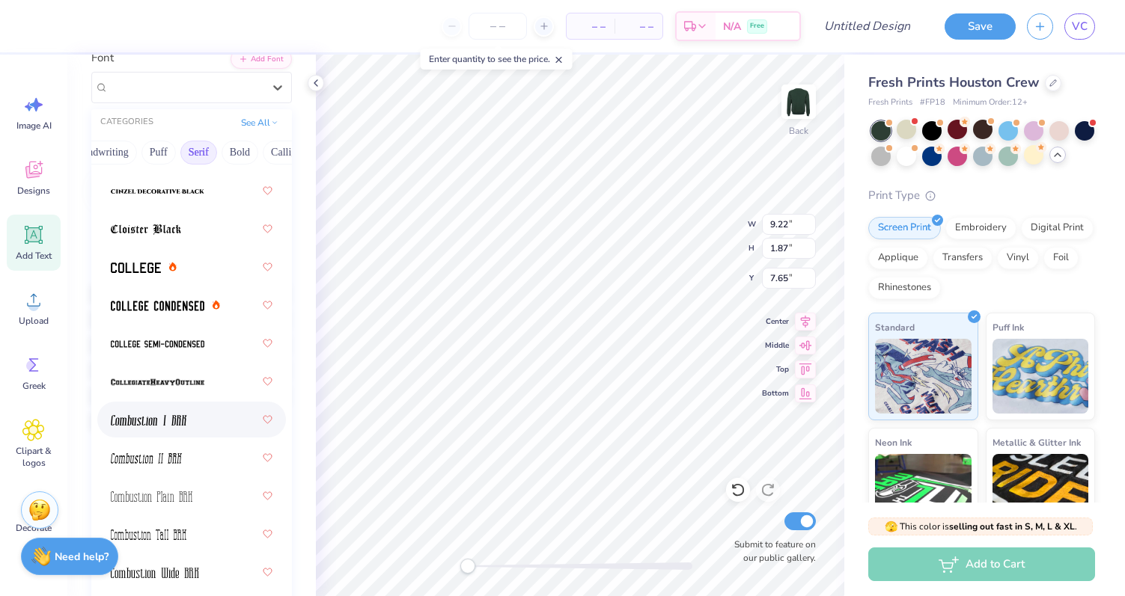
scroll to position [0, 0]
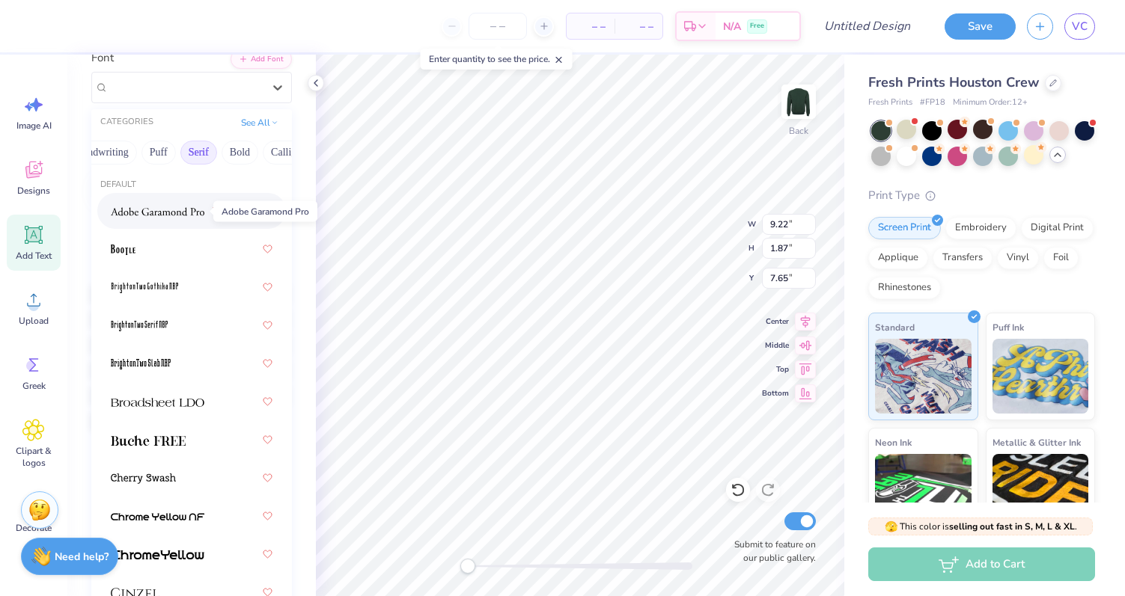
click at [199, 218] on span at bounding box center [158, 212] width 94 height 16
click at [245, 95] on div at bounding box center [186, 87] width 154 height 20
click at [200, 241] on div at bounding box center [192, 249] width 162 height 27
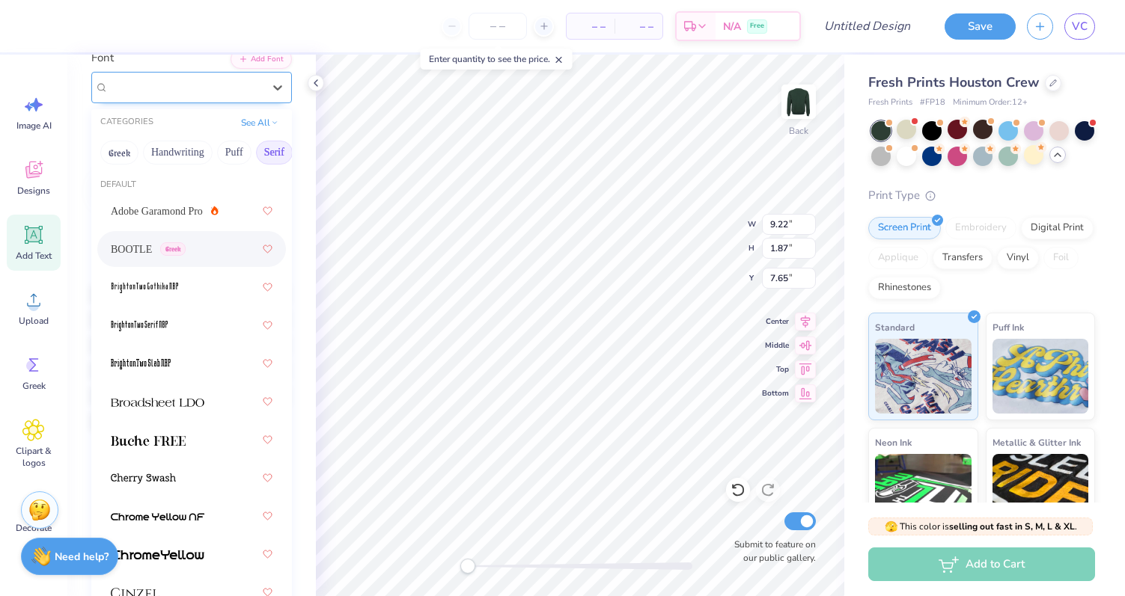
click at [193, 88] on div "BOOTLE Greek" at bounding box center [185, 87] width 157 height 23
click at [180, 403] on img at bounding box center [158, 402] width 94 height 10
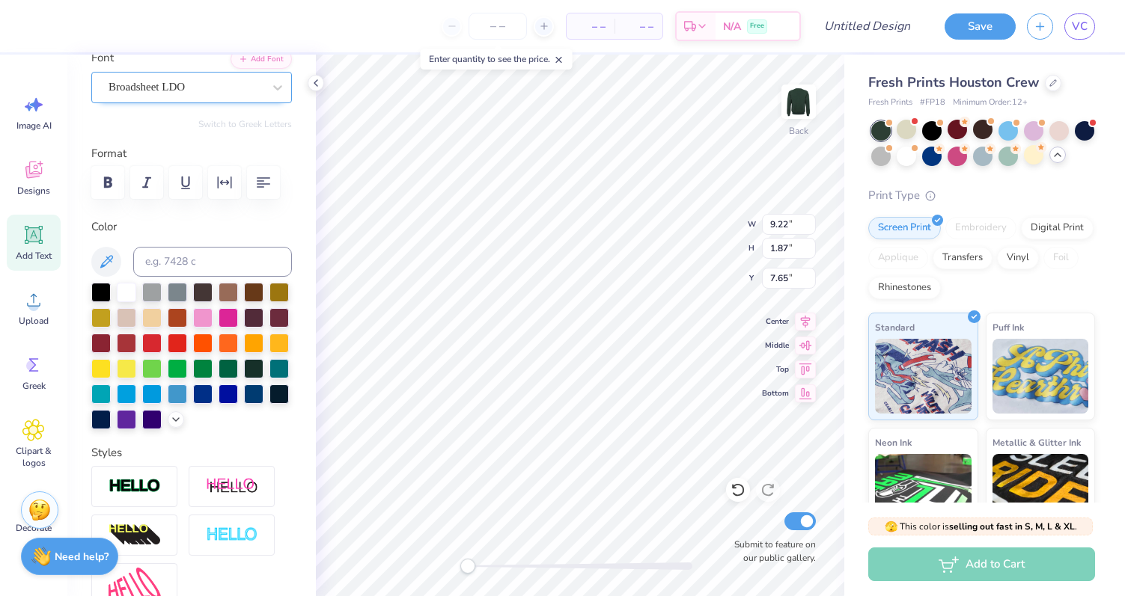
click at [195, 91] on div "Broadsheet LDO" at bounding box center [185, 87] width 157 height 23
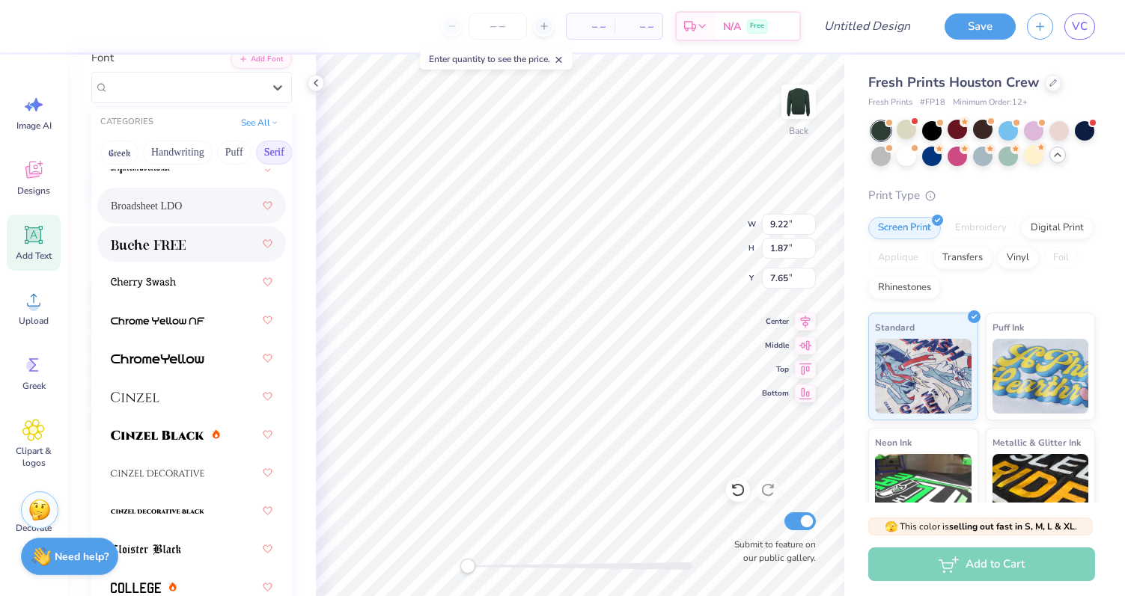
scroll to position [197, 0]
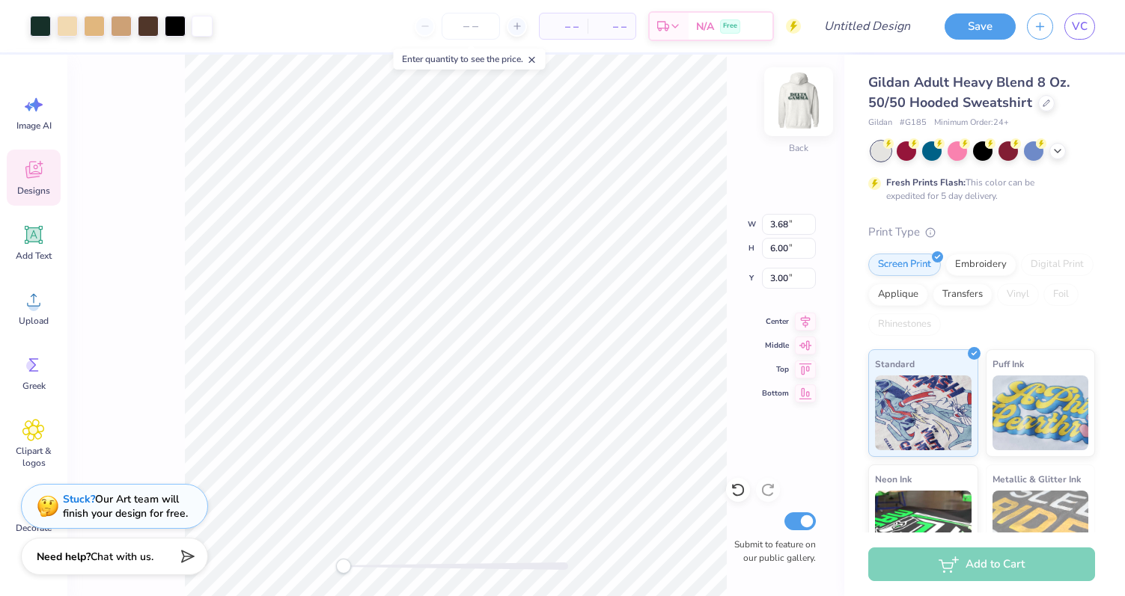
click at [791, 100] on img at bounding box center [798, 102] width 60 height 60
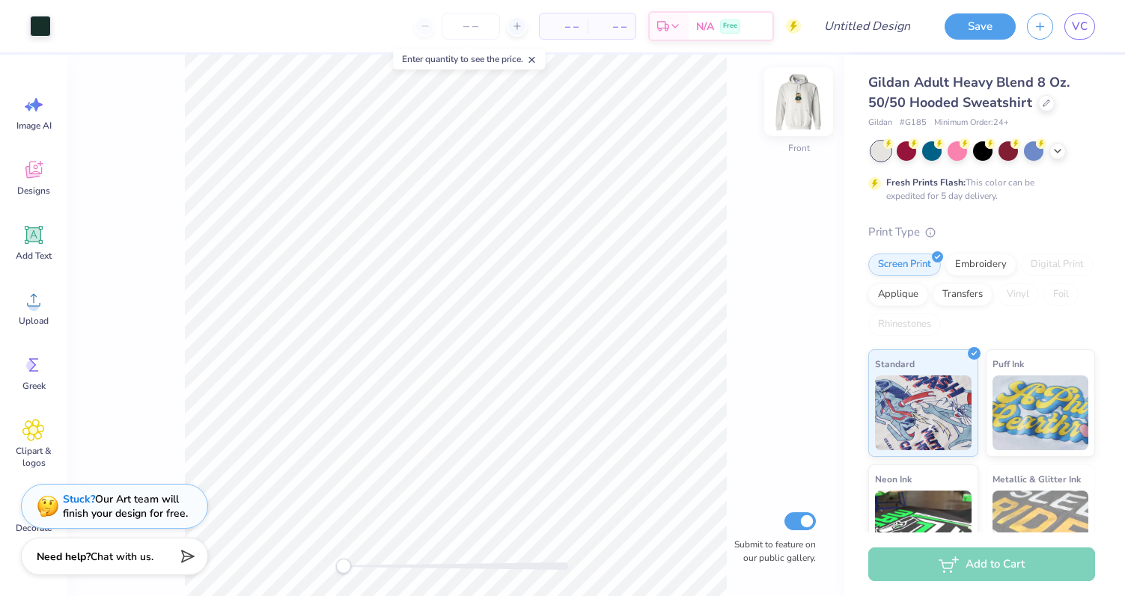
click at [794, 103] on img at bounding box center [798, 102] width 60 height 60
click at [795, 103] on img at bounding box center [798, 102] width 60 height 60
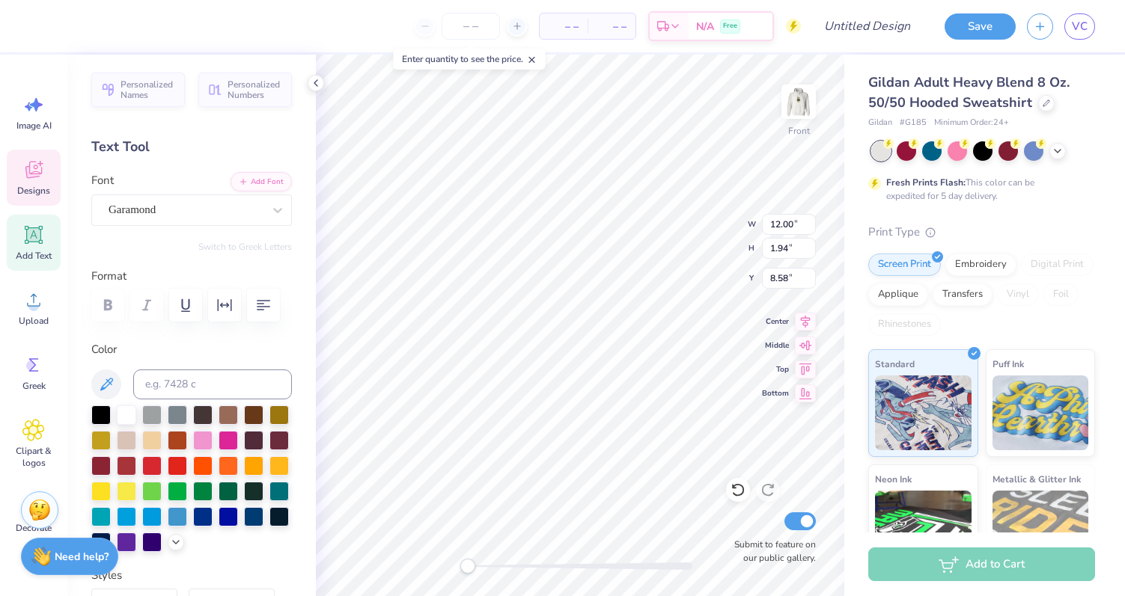
type input "10.08"
type input "1.97"
type input "6.48"
type textarea "THETA"
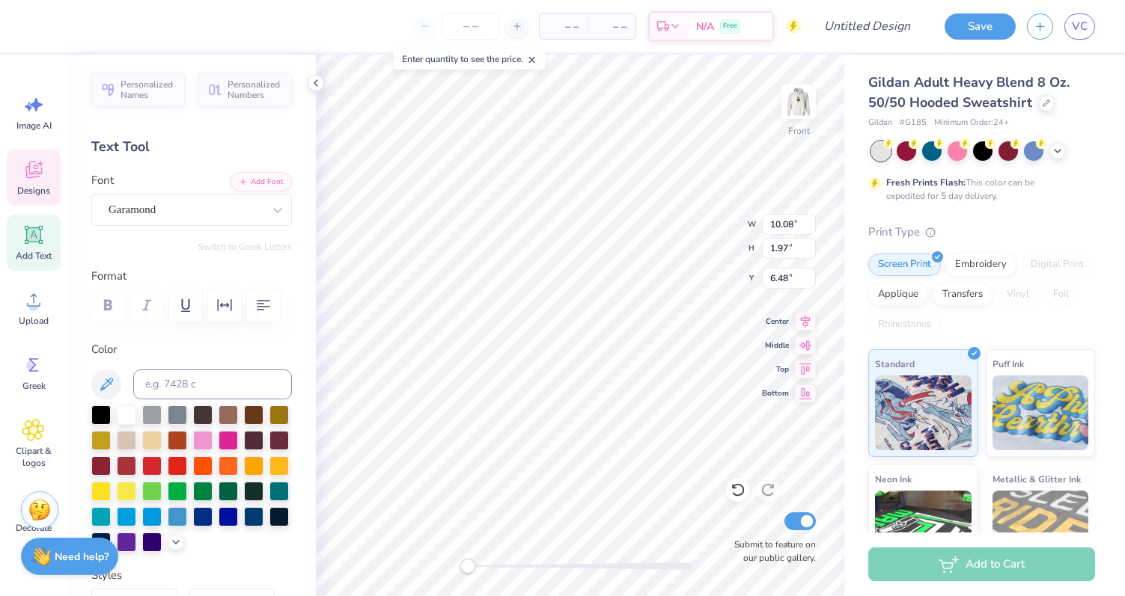
type input "12.00"
type input "1.94"
type input "8.58"
type textarea "PHI ALPHA"
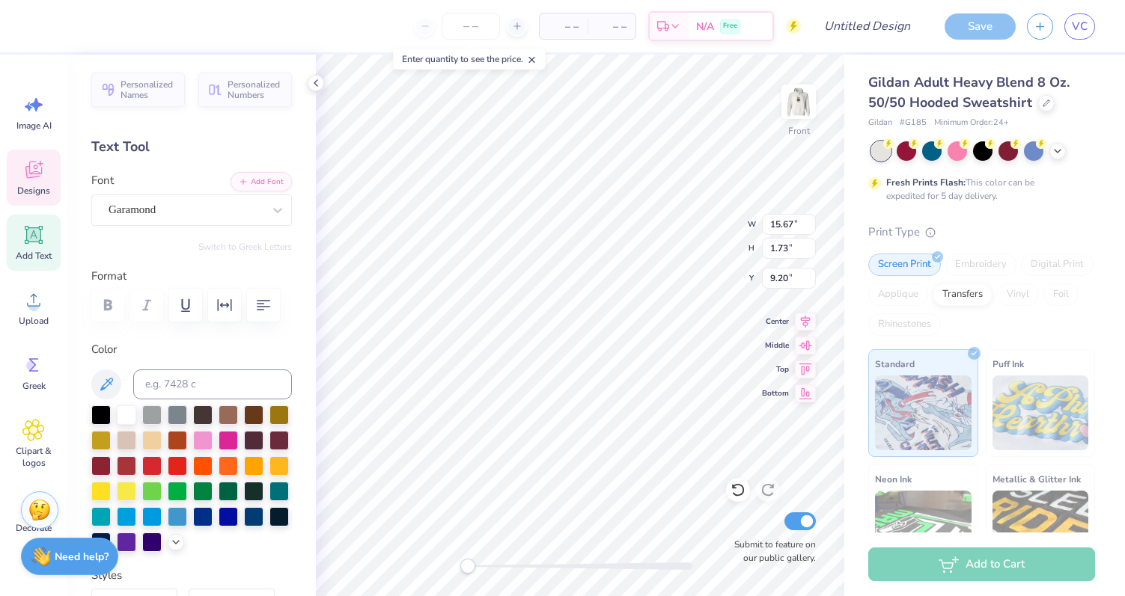
scroll to position [1, 1]
type textarea "PHI ALPHA"
click at [258, 291] on button "button" at bounding box center [263, 305] width 33 height 33
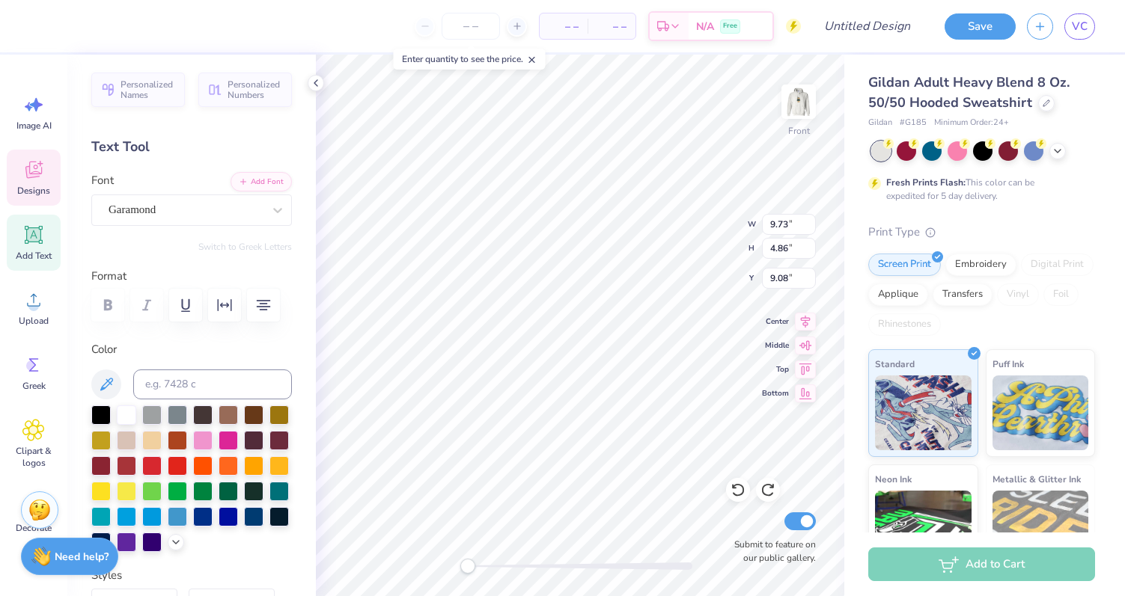
type input "7.67"
type input "15.67"
type input "1.73"
type input "9.20"
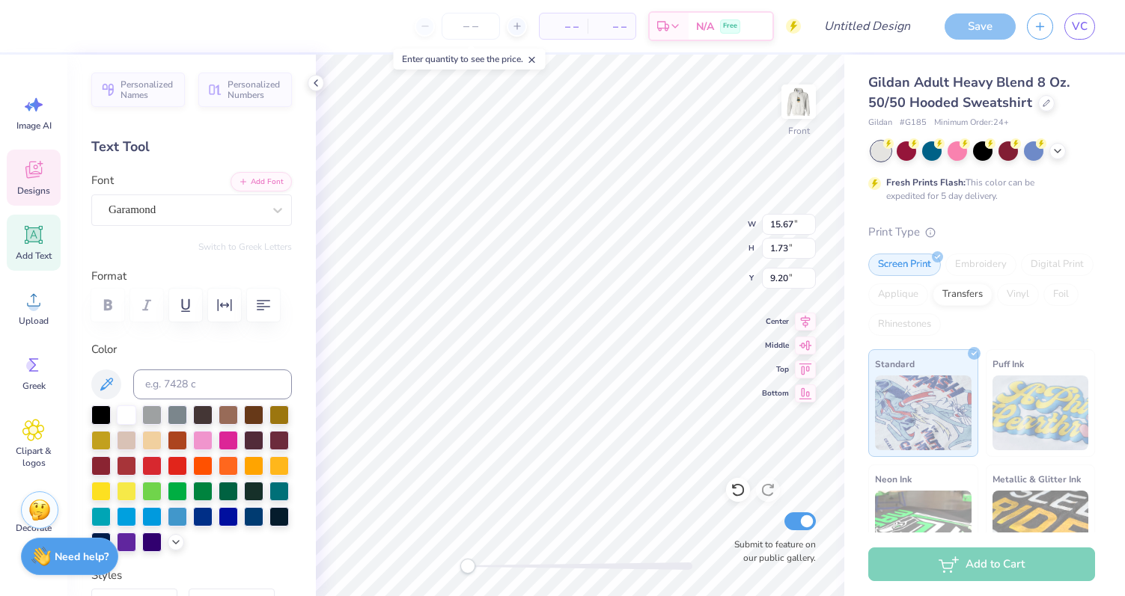
scroll to position [0, 0]
type textarea "PHI"
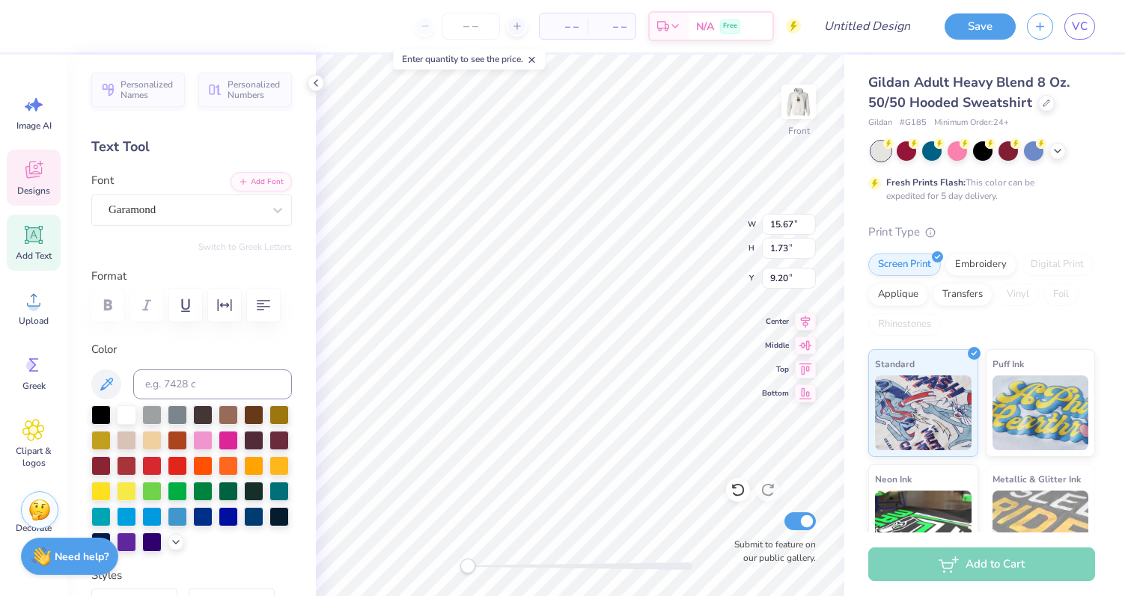
type input "10.54"
type input "1.97"
type input "6.48"
type textarea "ALPHA"
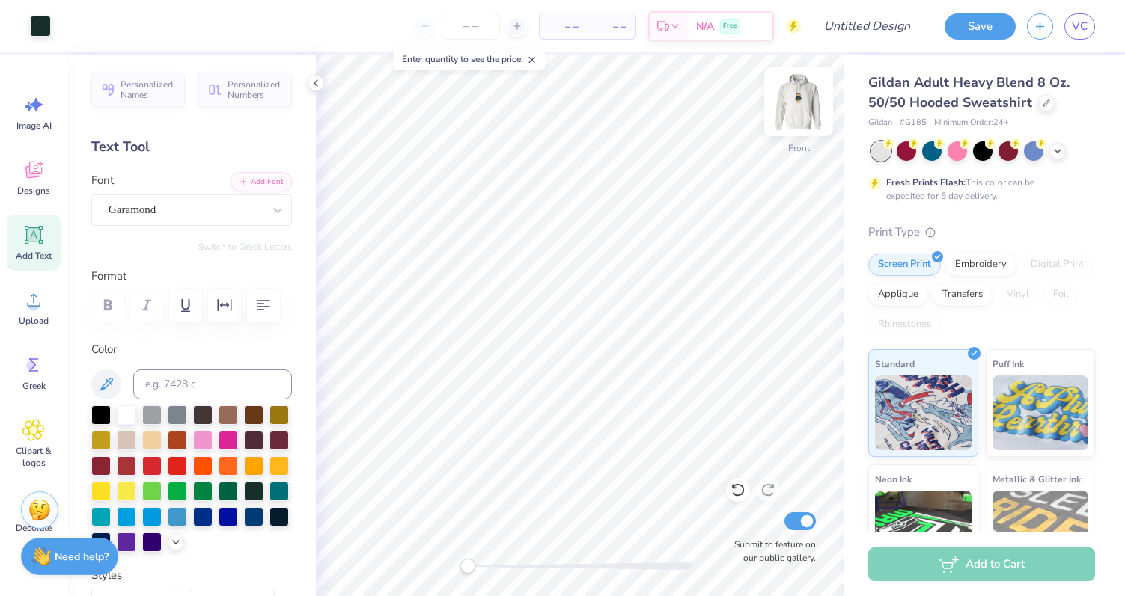
click at [804, 118] on img at bounding box center [798, 102] width 60 height 60
click at [792, 97] on img at bounding box center [798, 102] width 60 height 60
click at [792, 97] on img at bounding box center [798, 102] width 30 height 30
click at [1043, 105] on icon at bounding box center [1046, 102] width 6 height 6
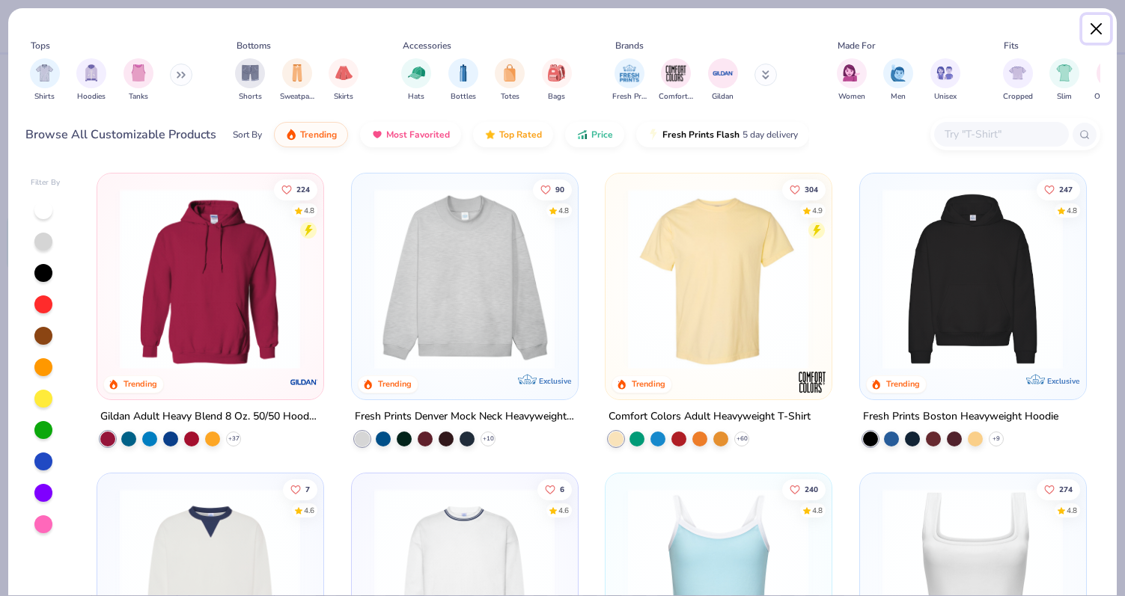
click at [1092, 28] on button "Close" at bounding box center [1096, 29] width 28 height 28
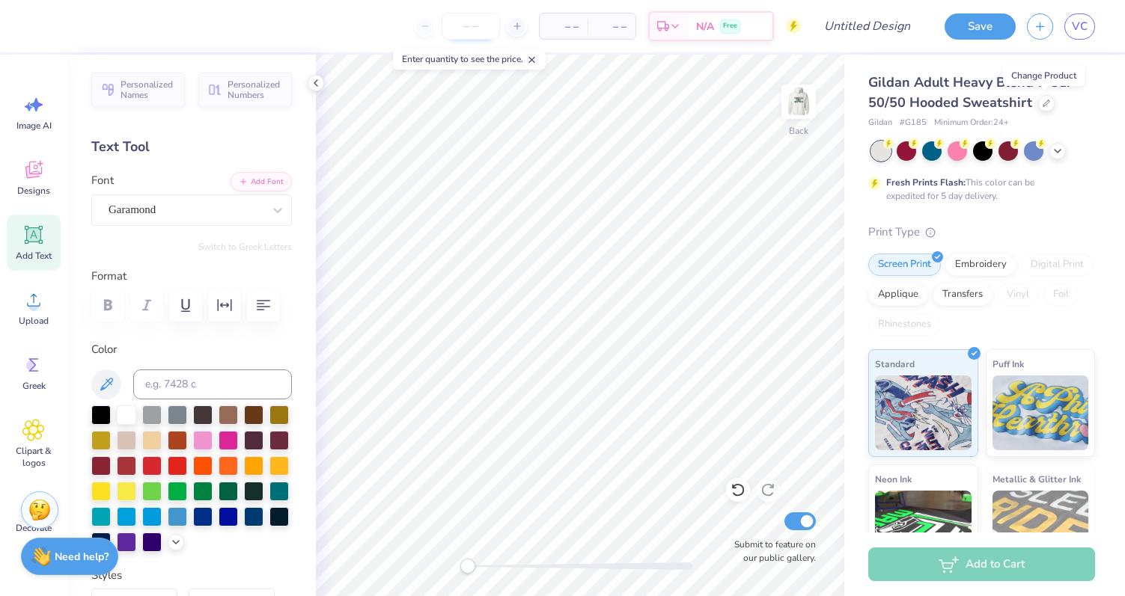
click at [471, 31] on input "number" at bounding box center [470, 26] width 58 height 27
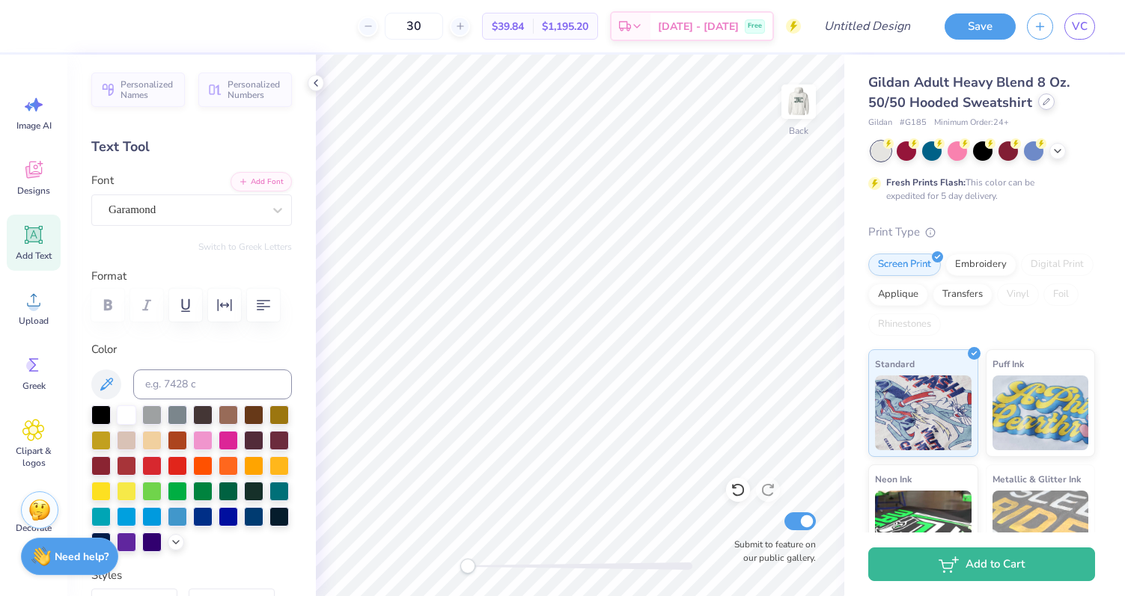
type input "30"
click at [1040, 106] on div at bounding box center [1046, 102] width 16 height 16
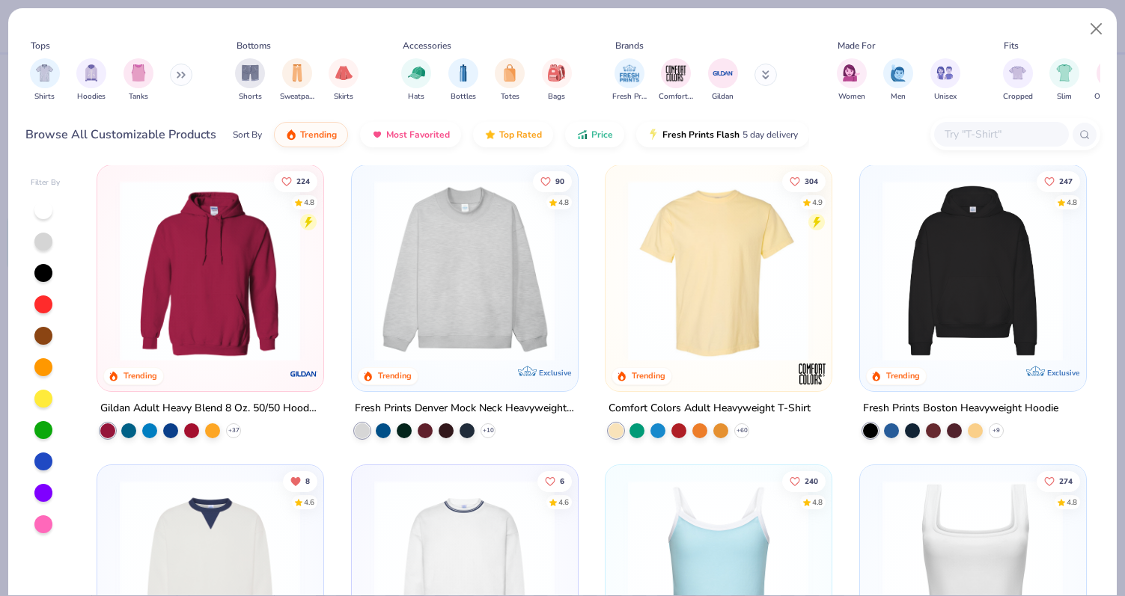
scroll to position [5, 0]
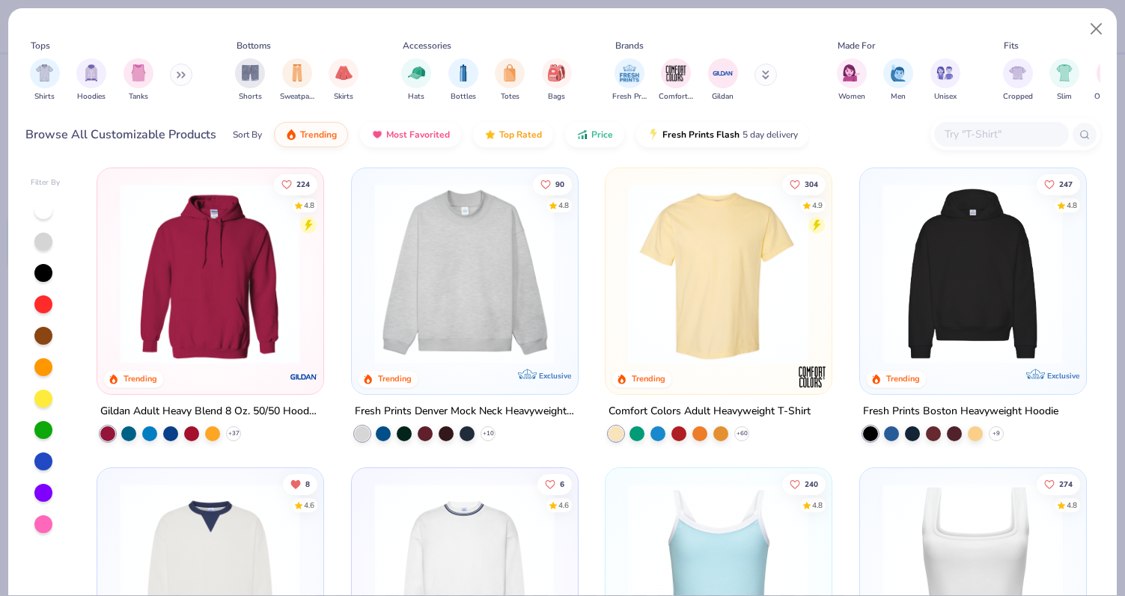
click at [234, 305] on img at bounding box center [209, 273] width 195 height 181
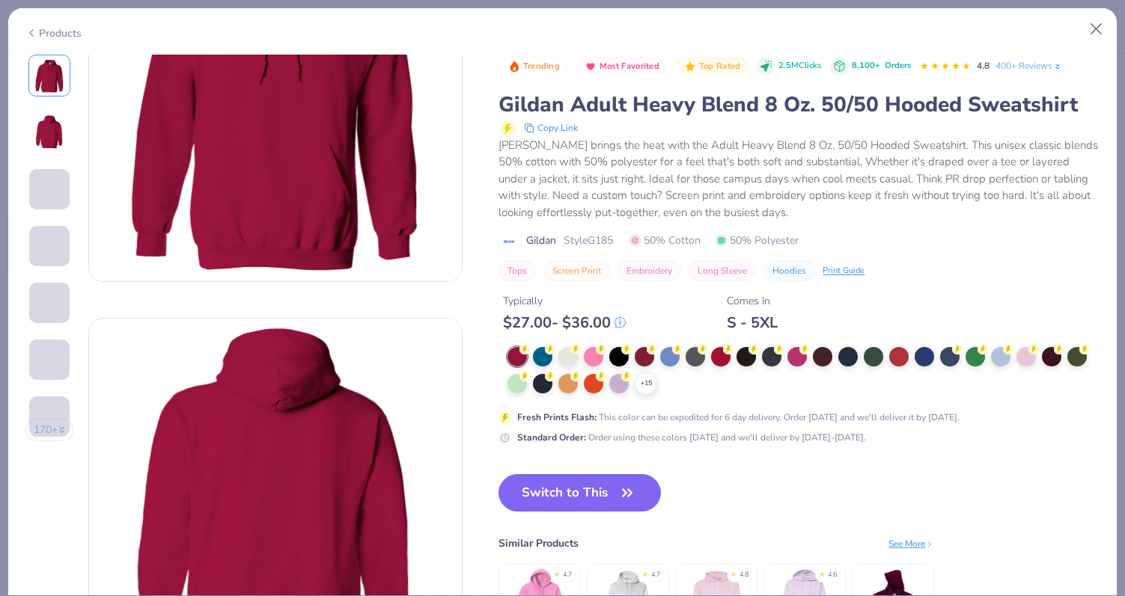
scroll to position [50, 0]
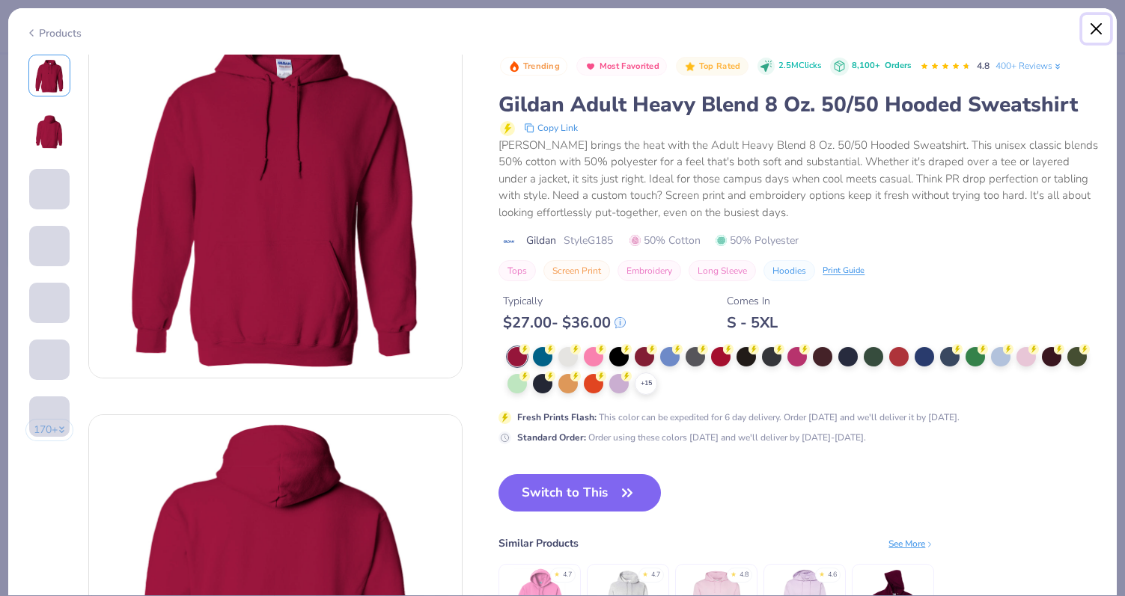
click at [1095, 29] on button "Close" at bounding box center [1096, 29] width 28 height 28
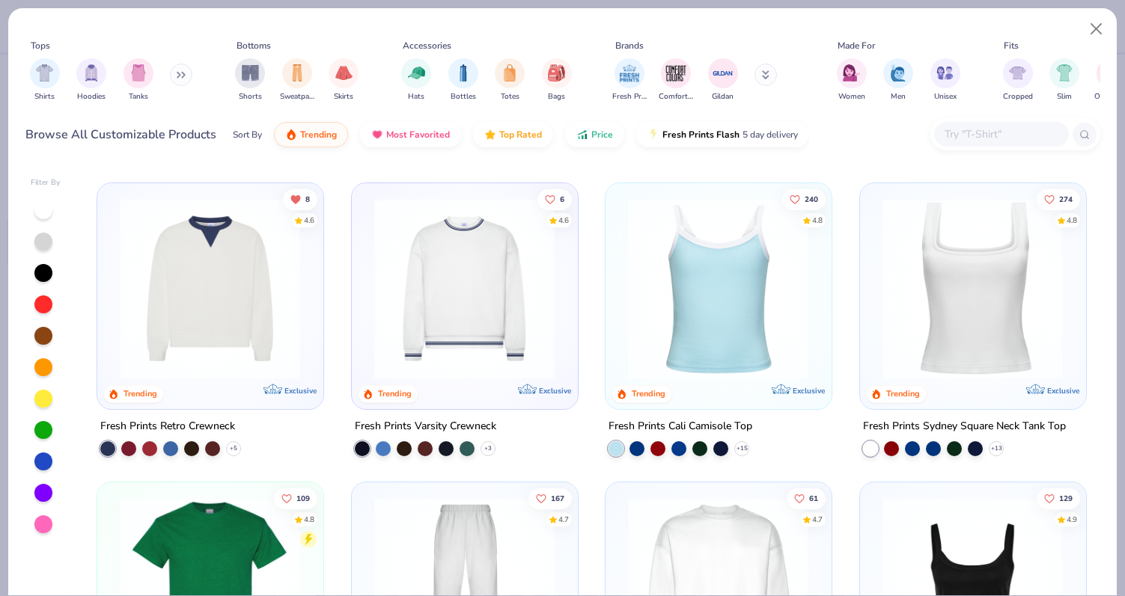
scroll to position [334, 0]
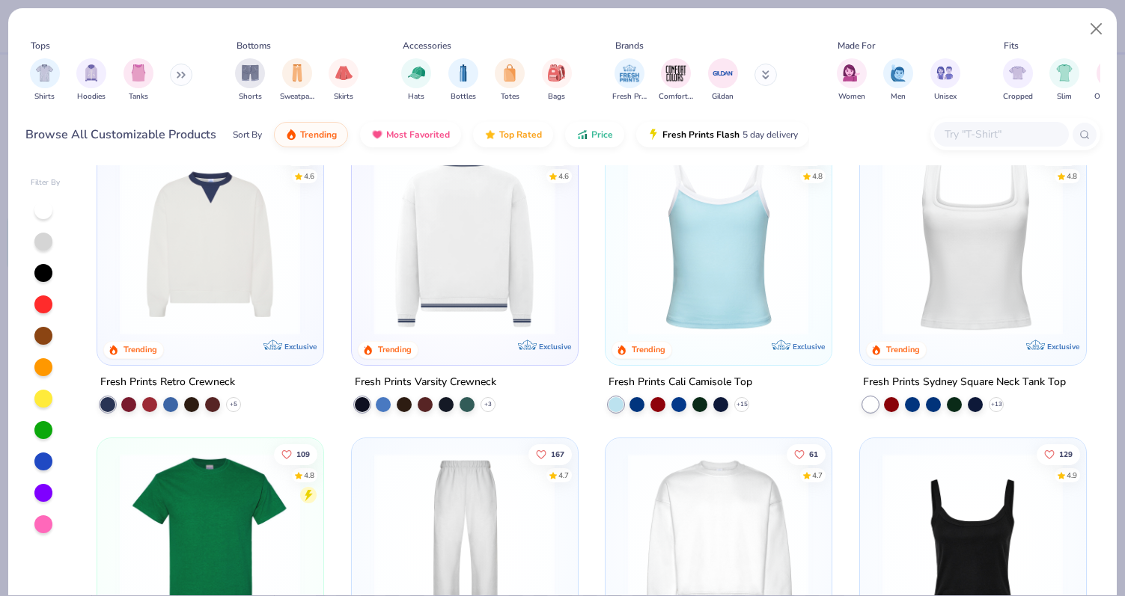
click at [455, 272] on div at bounding box center [464, 243] width 587 height 181
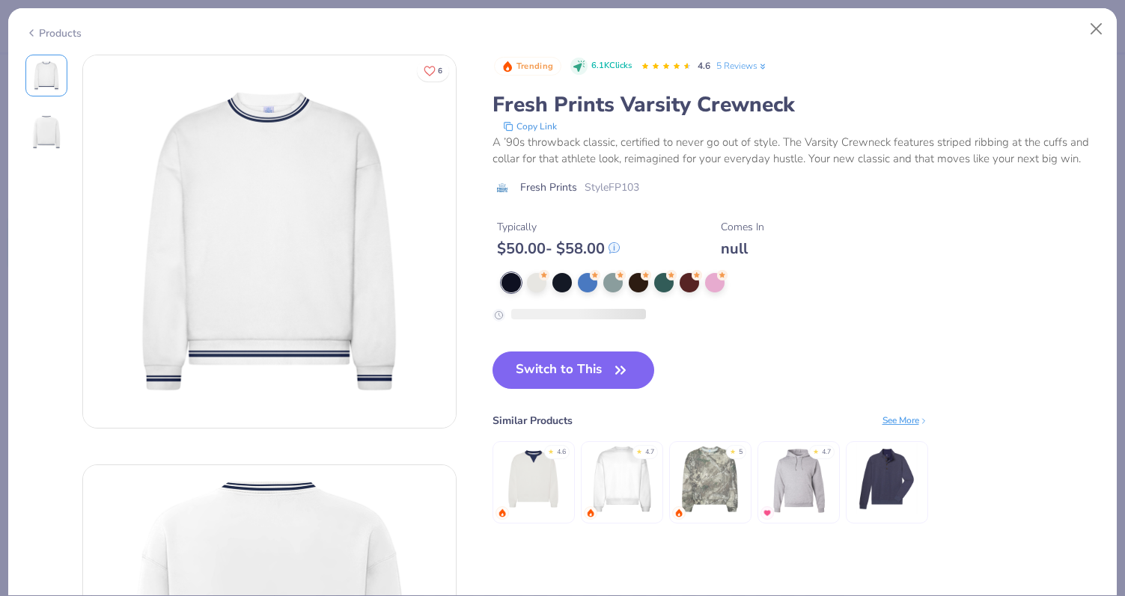
click at [50, 140] on img at bounding box center [46, 132] width 36 height 36
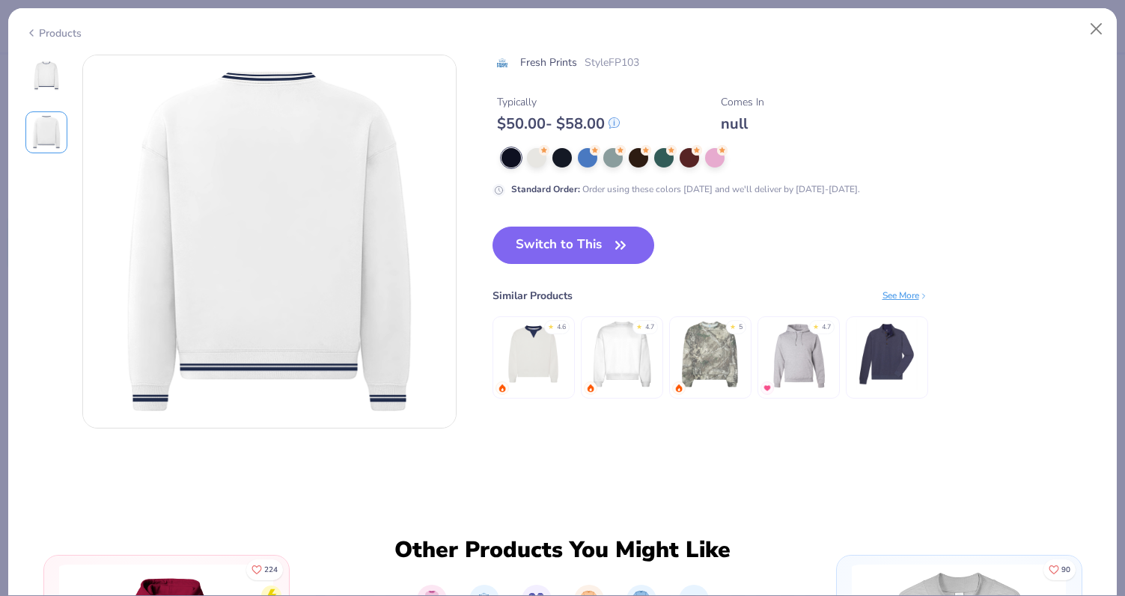
click at [42, 94] on div at bounding box center [46, 76] width 42 height 42
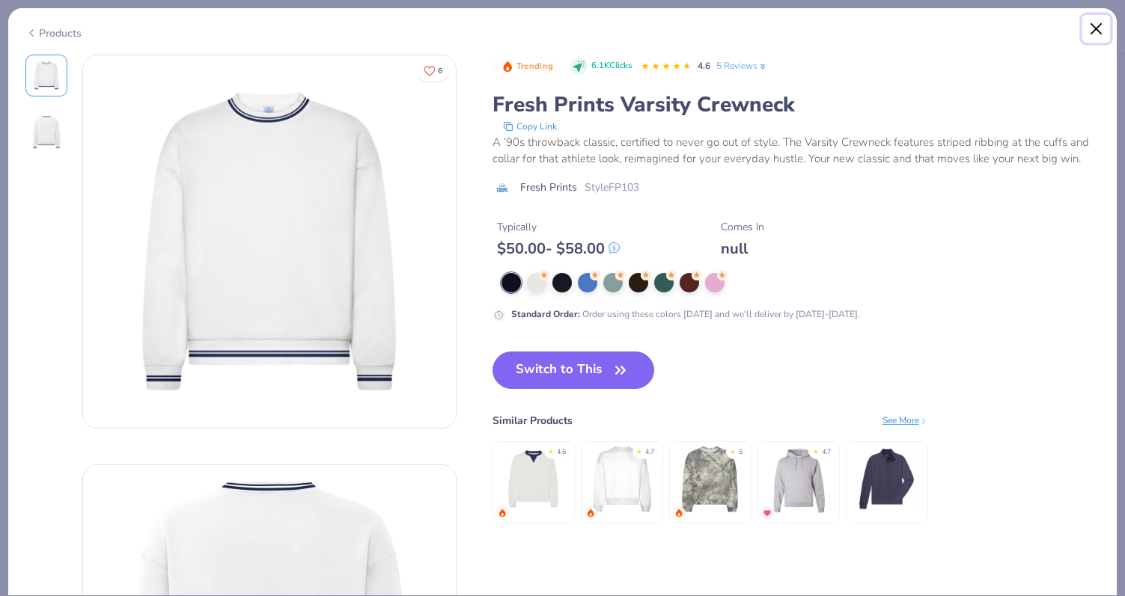
click at [1096, 16] on button "Close" at bounding box center [1096, 29] width 28 height 28
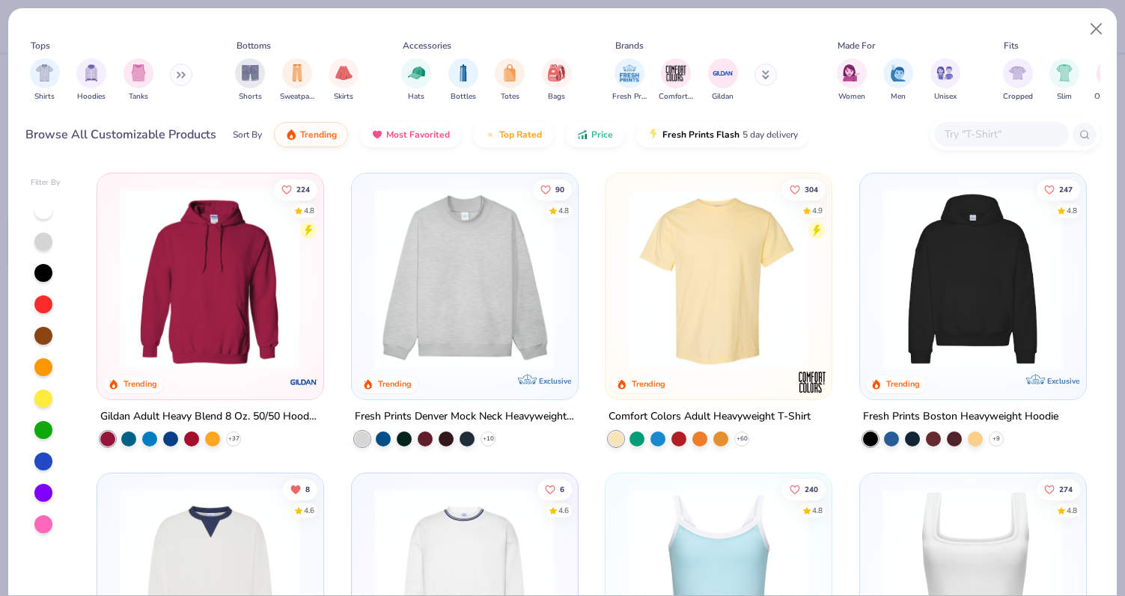
click at [112, 344] on img at bounding box center [14, 279] width 195 height 181
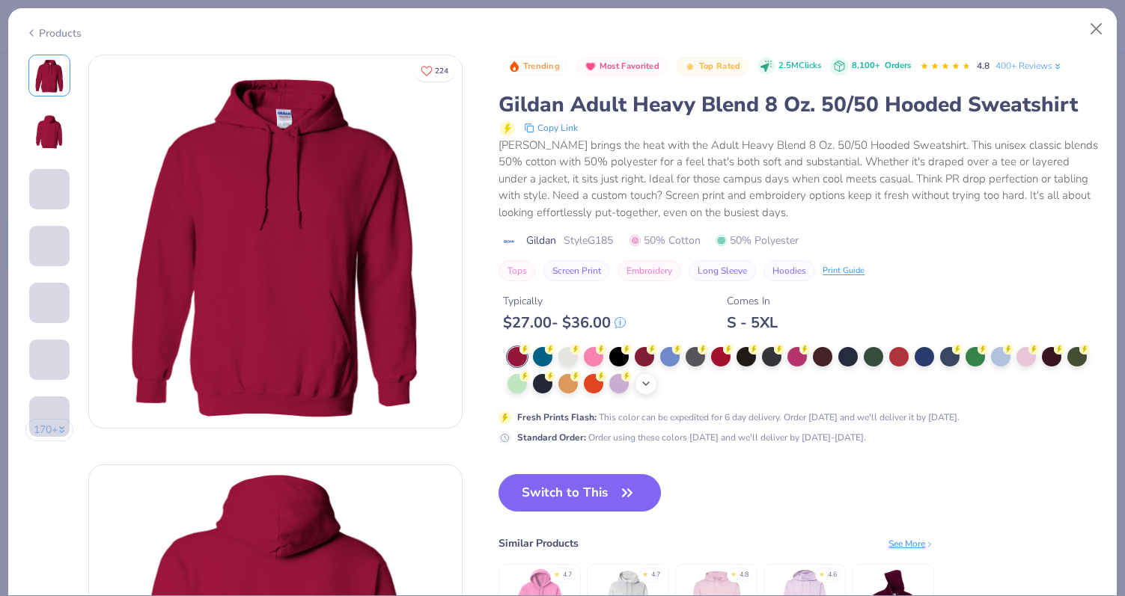
click at [647, 379] on icon at bounding box center [646, 384] width 12 height 12
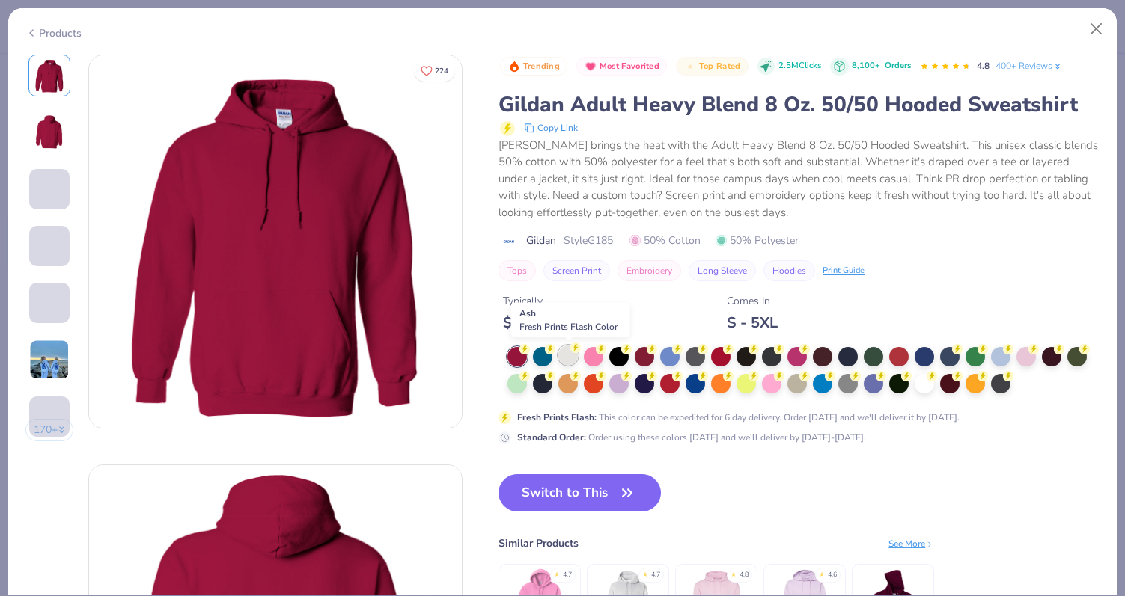
click at [569, 362] on div at bounding box center [567, 355] width 19 height 19
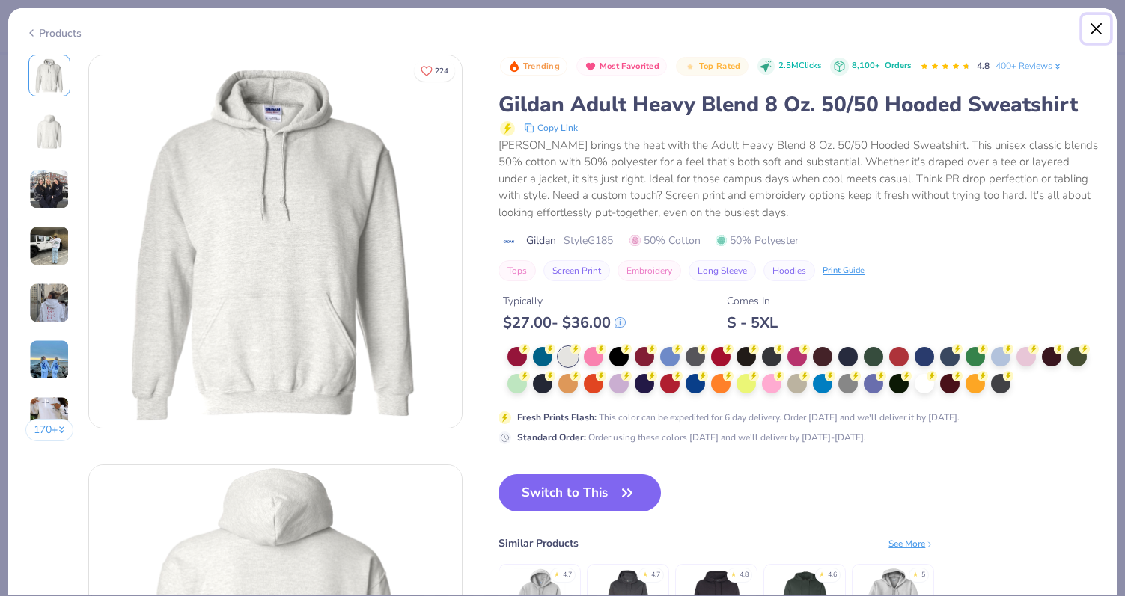
click at [1095, 25] on button "Close" at bounding box center [1096, 29] width 28 height 28
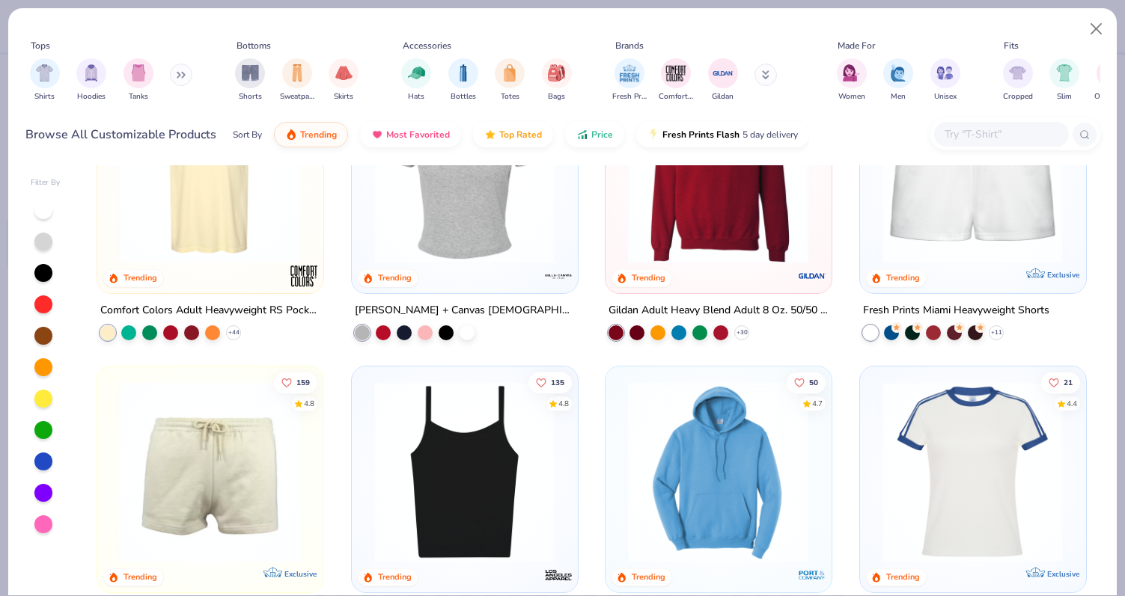
scroll to position [1003, 0]
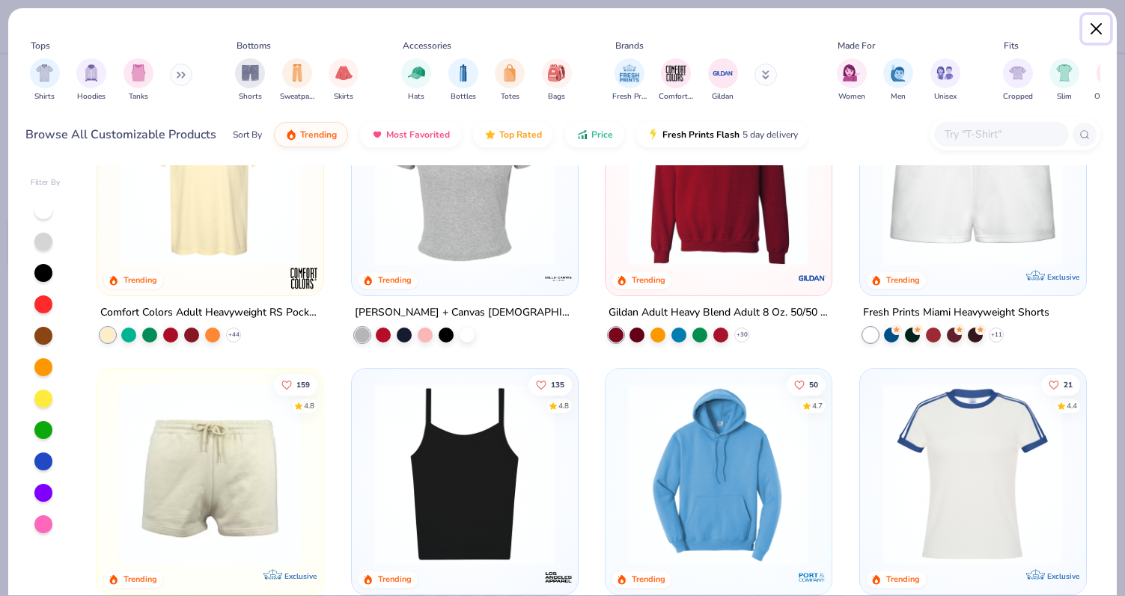
click at [1094, 22] on button "Close" at bounding box center [1096, 29] width 28 height 28
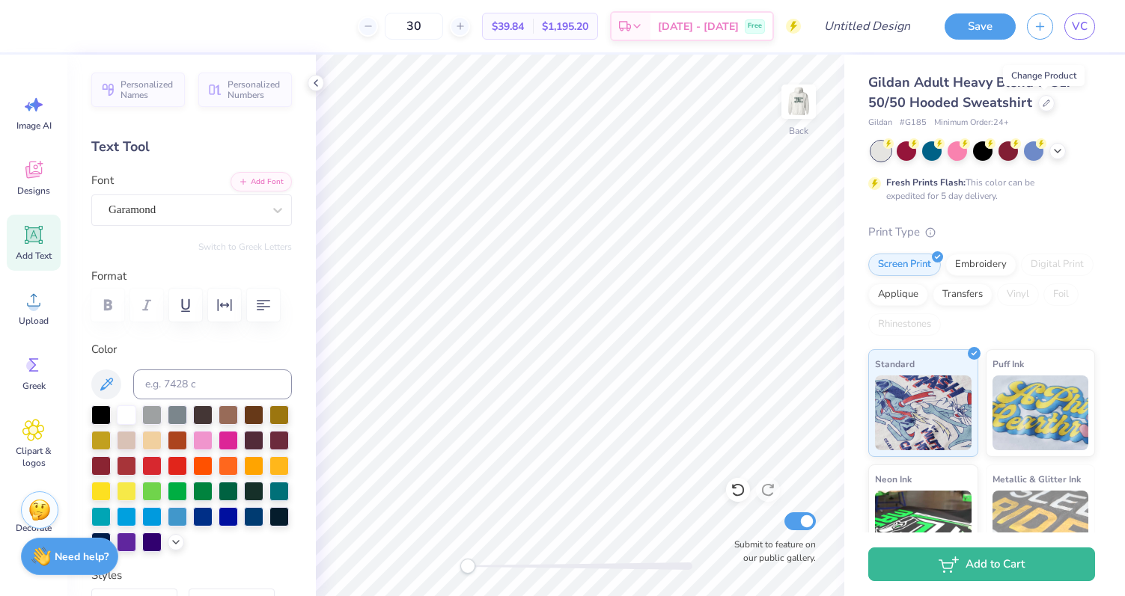
click at [1083, 105] on div "Gildan Adult Heavy Blend 8 Oz. 50/50 Hooded Sweatshirt" at bounding box center [981, 93] width 227 height 40
click at [798, 100] on img at bounding box center [798, 102] width 60 height 60
click at [798, 100] on img at bounding box center [798, 102] width 30 height 30
click at [30, 430] on icon at bounding box center [33, 430] width 9 height 9
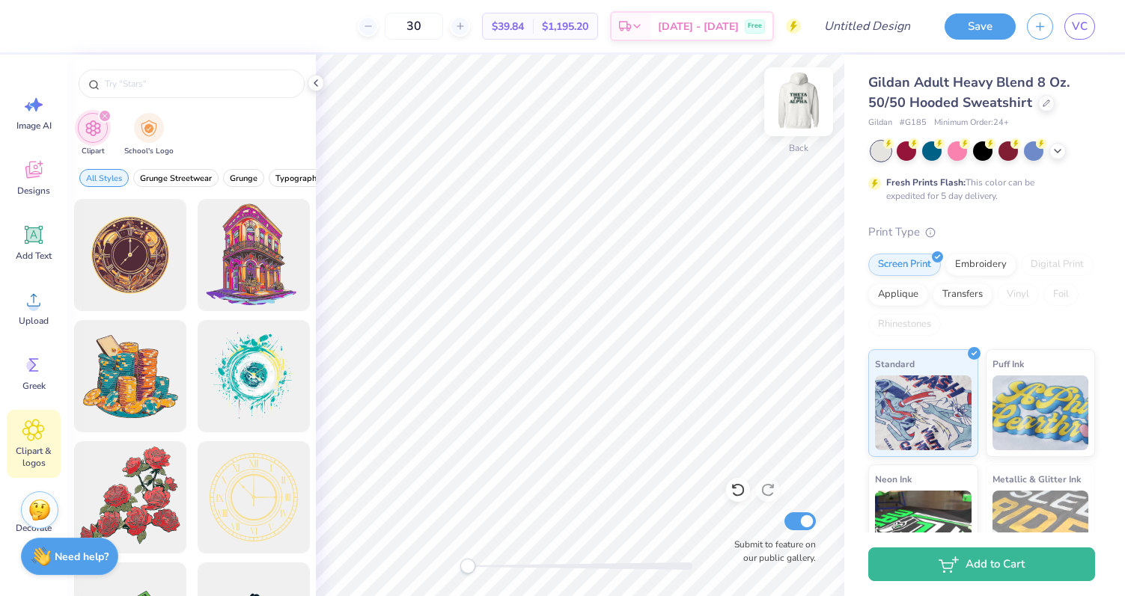
click at [801, 96] on img at bounding box center [798, 102] width 60 height 60
click at [795, 125] on img at bounding box center [798, 102] width 60 height 60
click at [1042, 106] on div at bounding box center [1046, 102] width 16 height 16
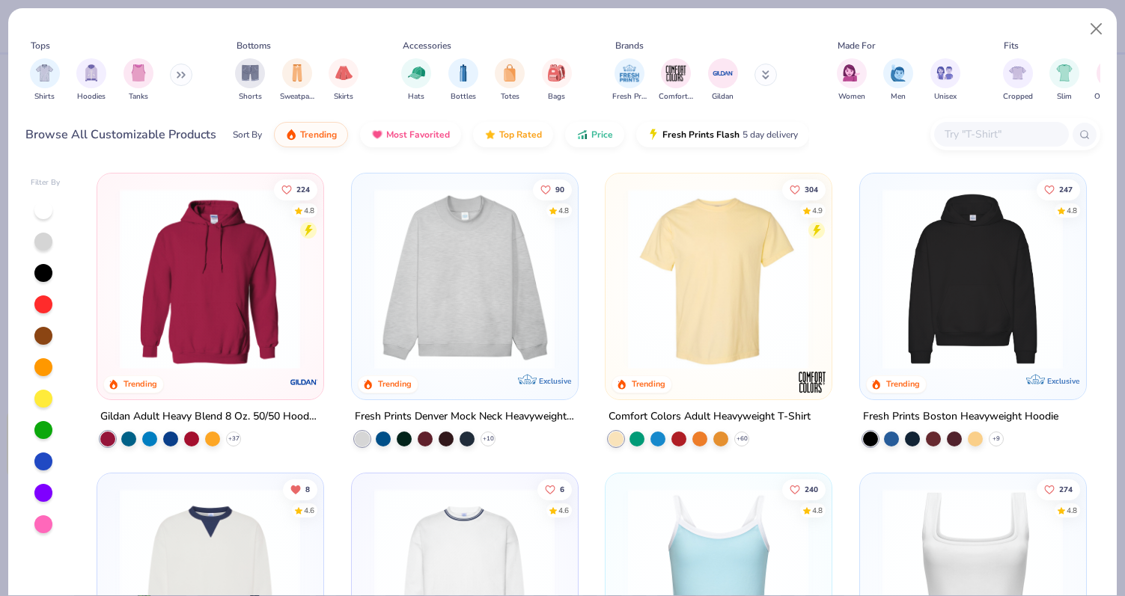
click at [894, 346] on img at bounding box center [972, 279] width 195 height 181
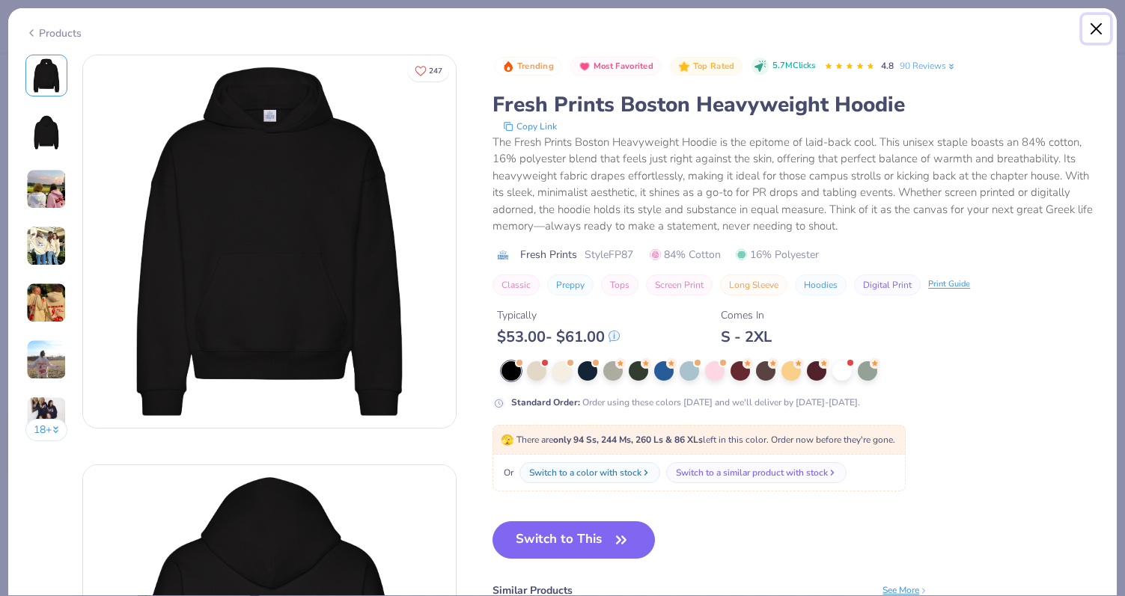
click at [1101, 24] on button "Close" at bounding box center [1096, 29] width 28 height 28
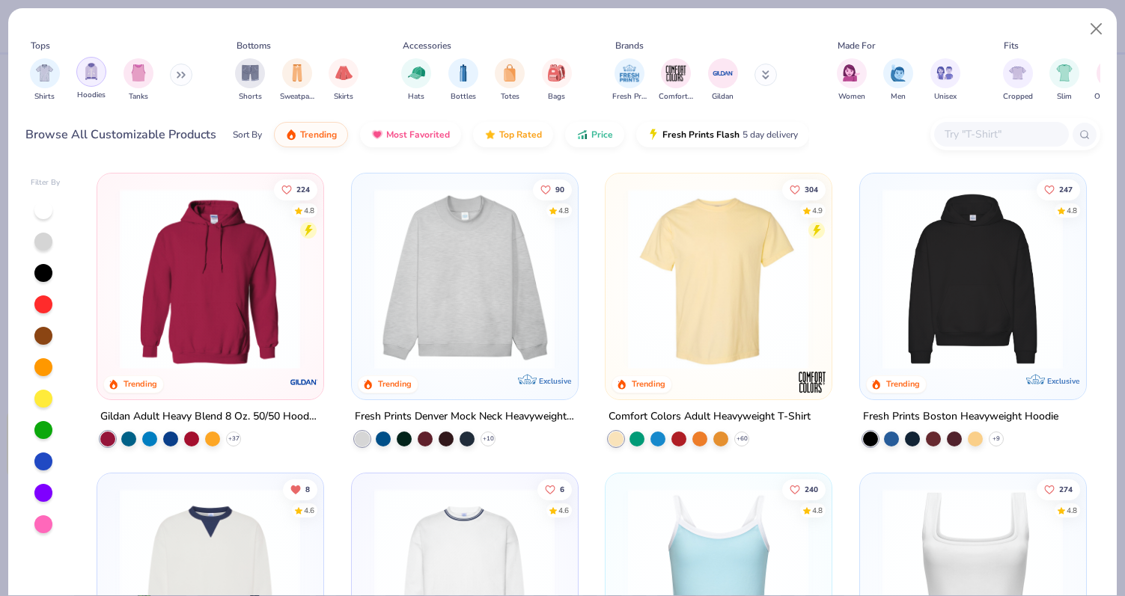
click at [90, 74] on img "filter for Hoodies" at bounding box center [91, 71] width 16 height 17
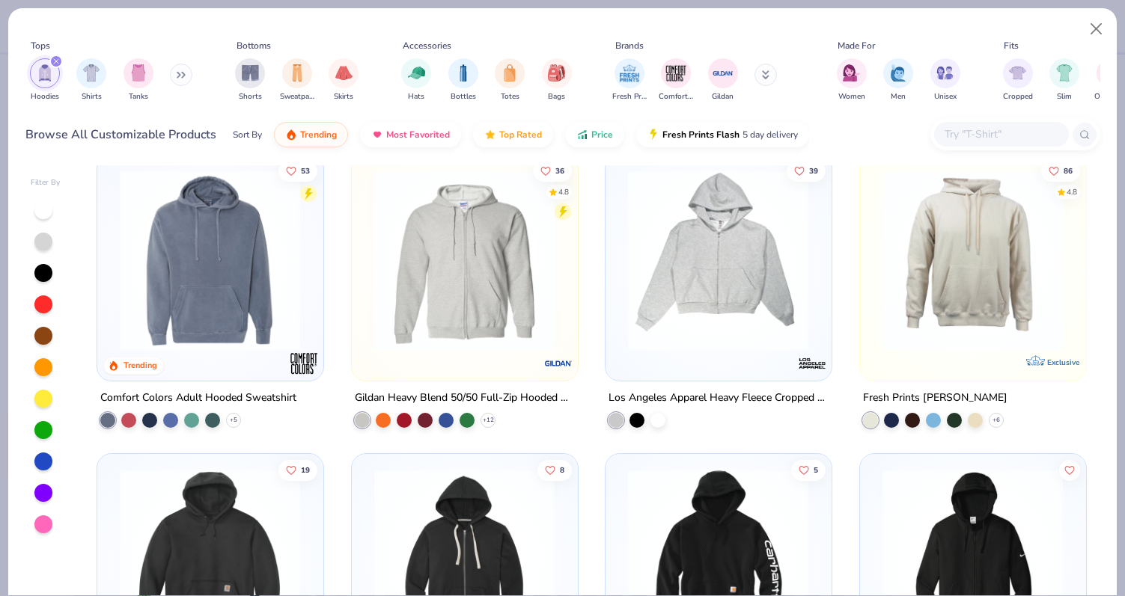
scroll to position [917, 0]
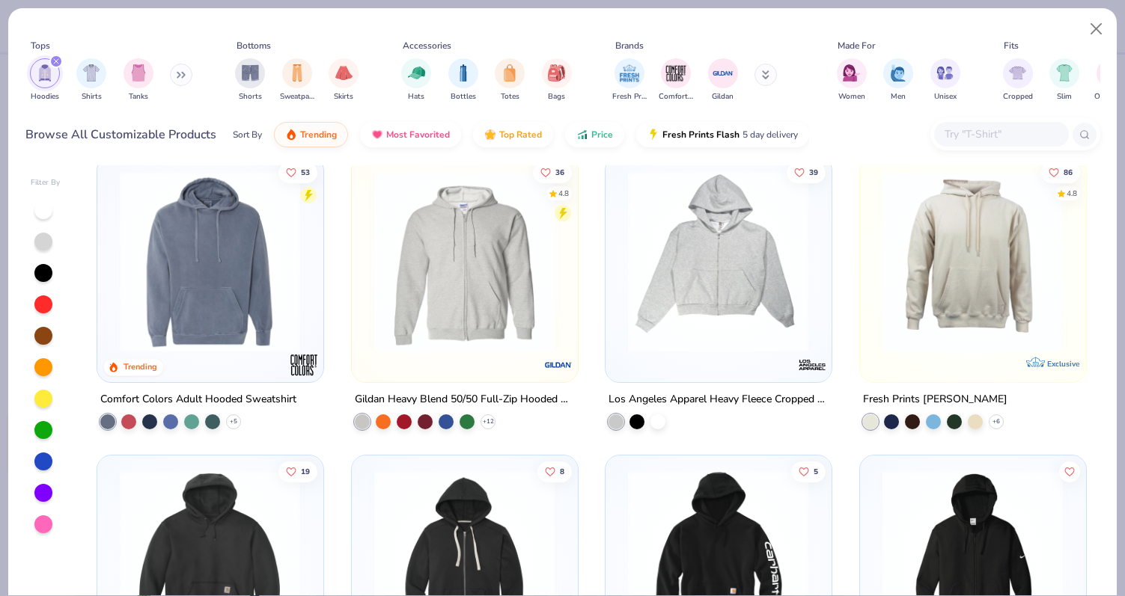
click at [214, 267] on img at bounding box center [209, 261] width 195 height 181
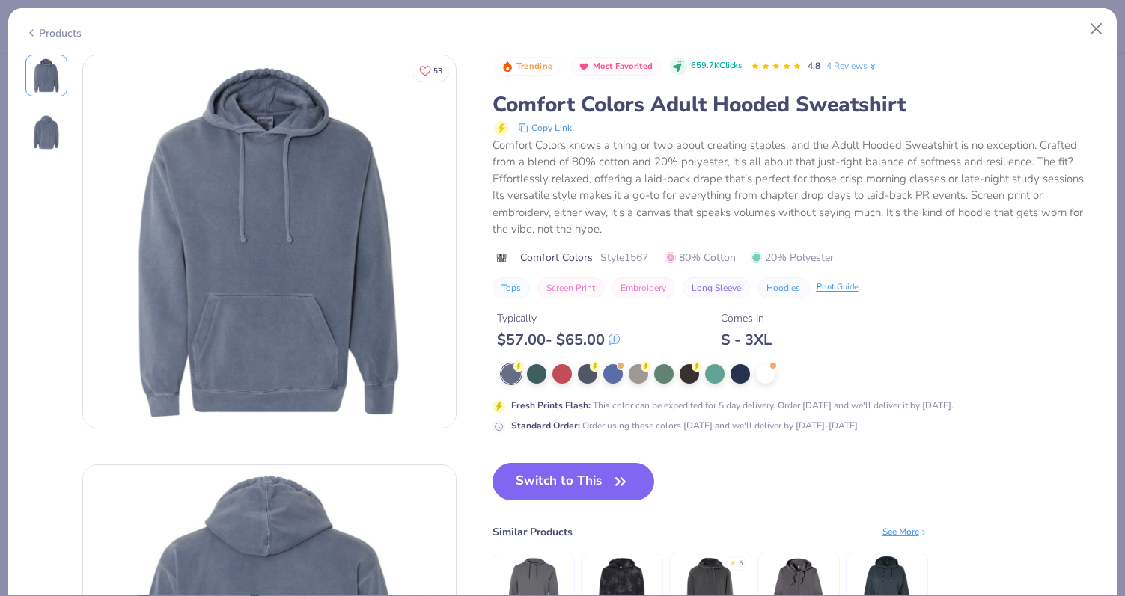
click at [53, 135] on img at bounding box center [46, 132] width 36 height 36
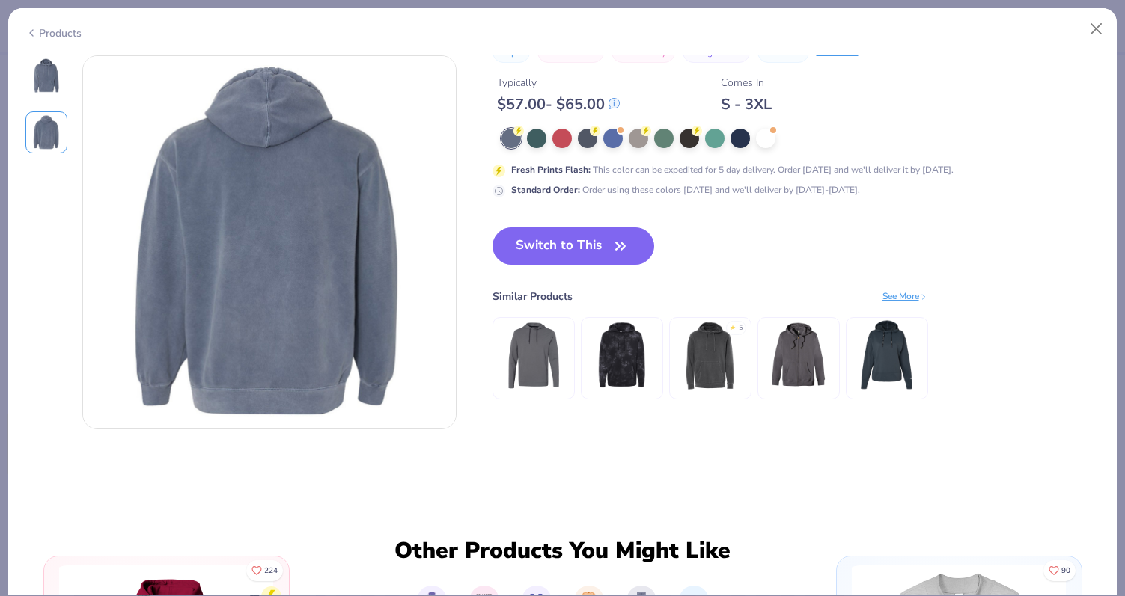
scroll to position [410, 0]
click at [1092, 34] on button "Close" at bounding box center [1096, 29] width 28 height 28
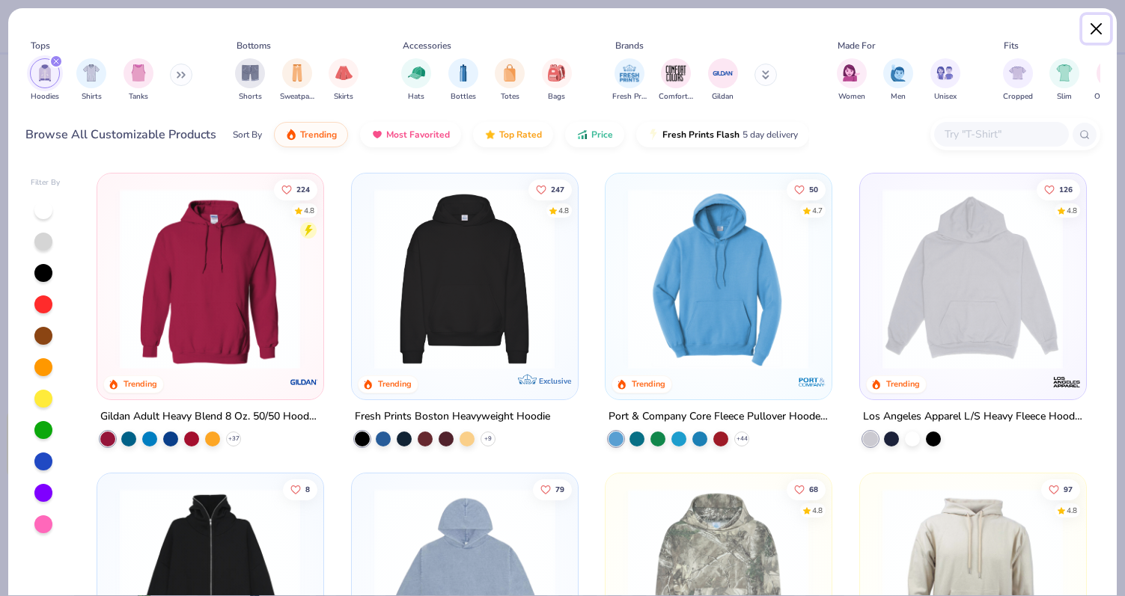
click at [1092, 28] on button "Close" at bounding box center [1096, 29] width 28 height 28
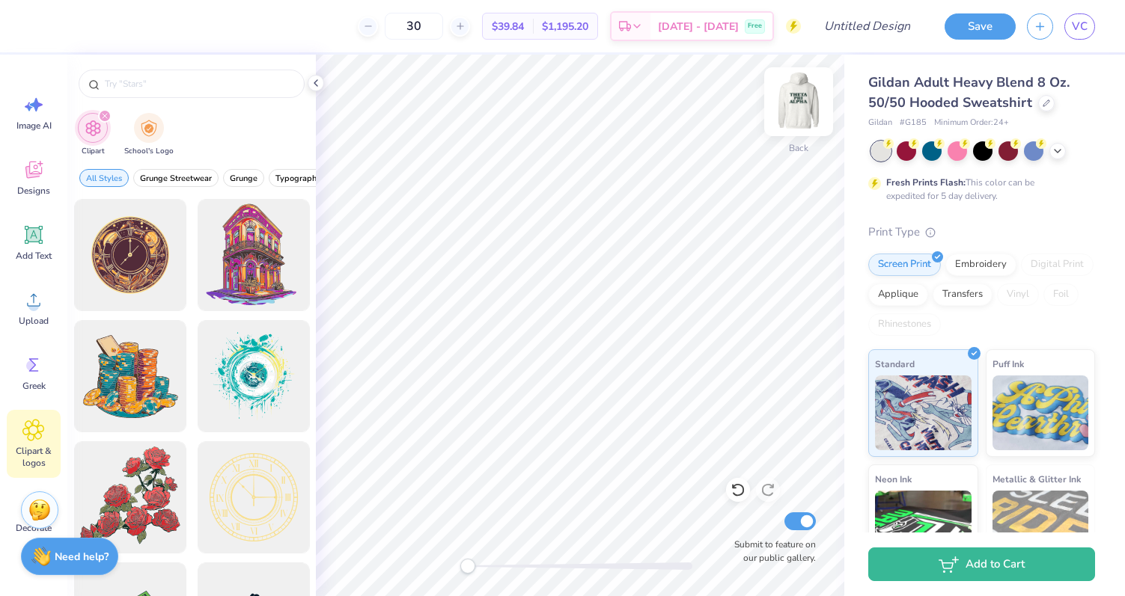
click at [798, 107] on img at bounding box center [798, 102] width 60 height 60
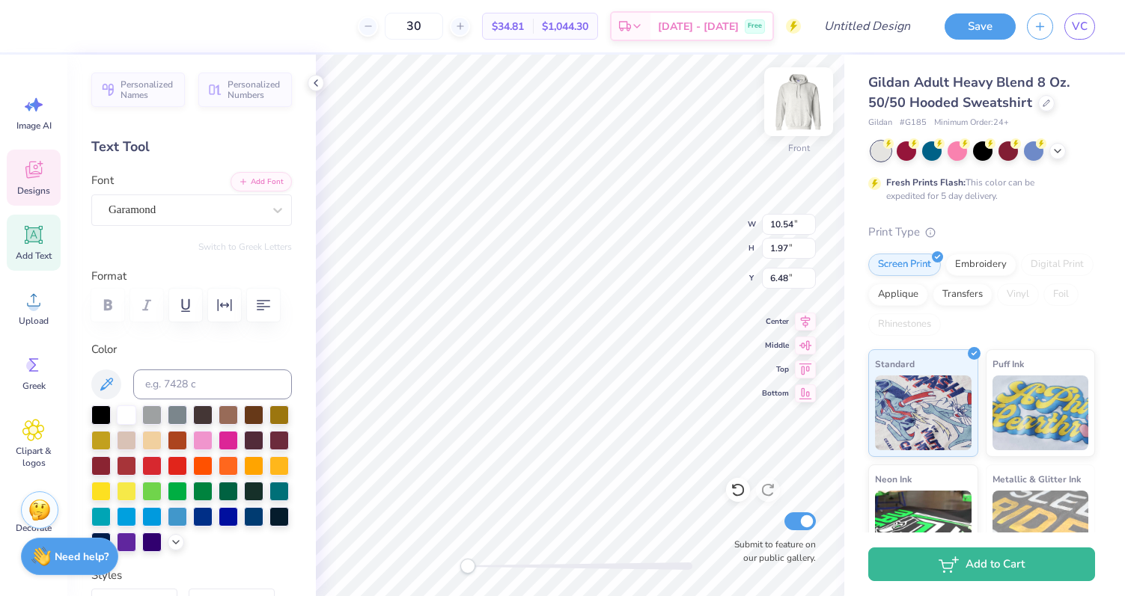
type input "5.32"
type input "1.67"
type input "8.77"
type input "10.54"
type input "1.97"
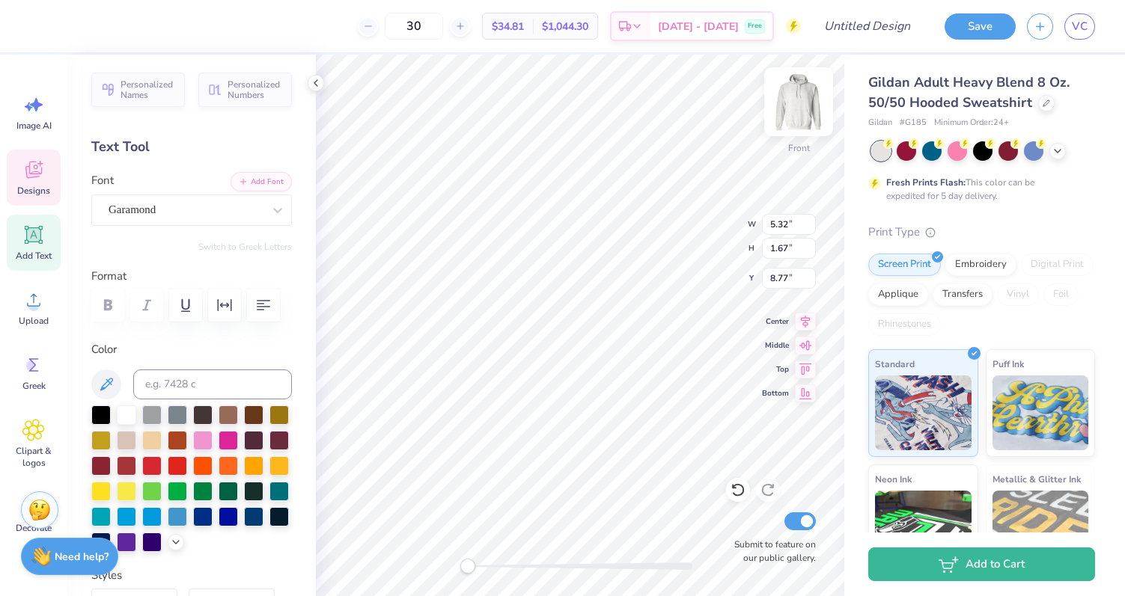
type input "6.48"
click at [791, 115] on img at bounding box center [798, 102] width 60 height 60
type input "10.39"
type input "1.94"
type input "4.29"
